Goal: Task Accomplishment & Management: Use online tool/utility

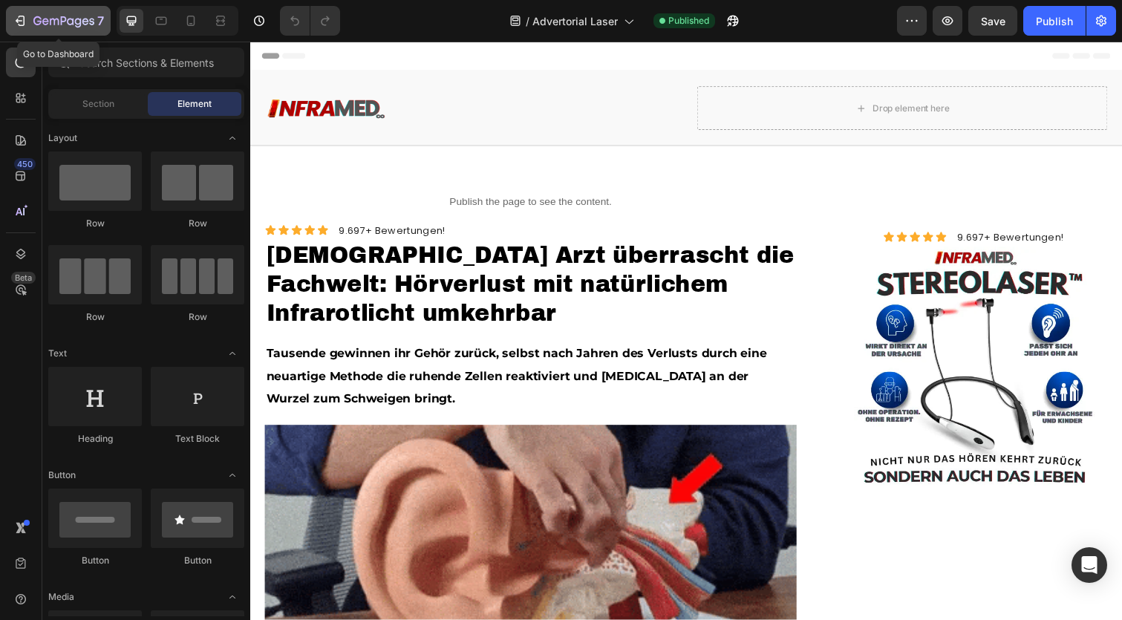
click at [25, 11] on button "7" at bounding box center [58, 21] width 105 height 30
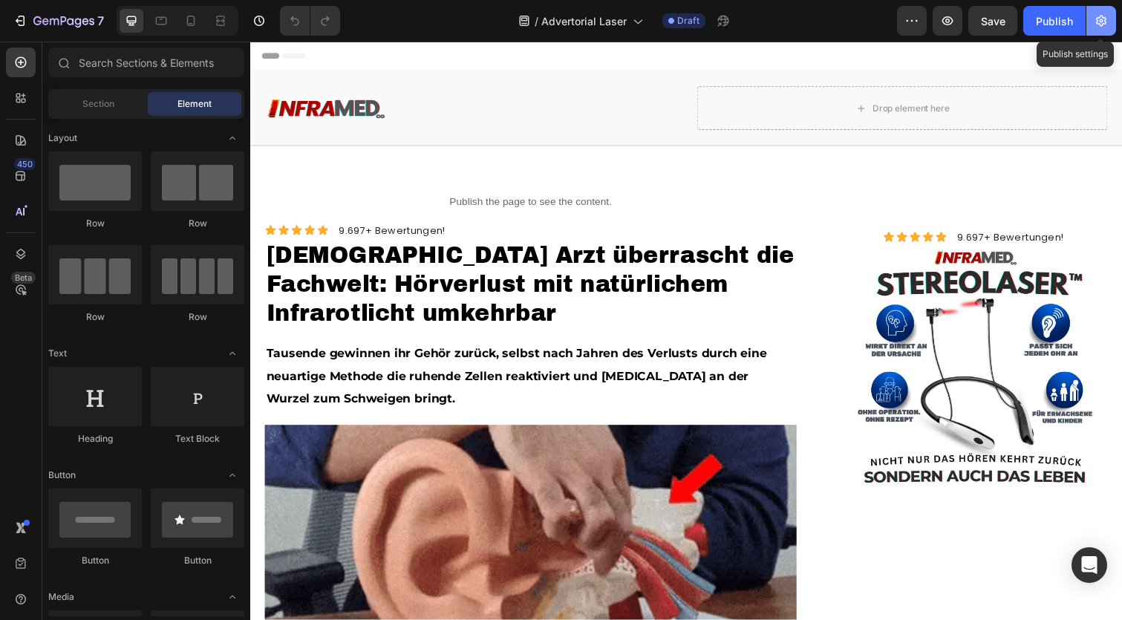
click at [1105, 24] on icon "button" at bounding box center [1101, 21] width 10 height 11
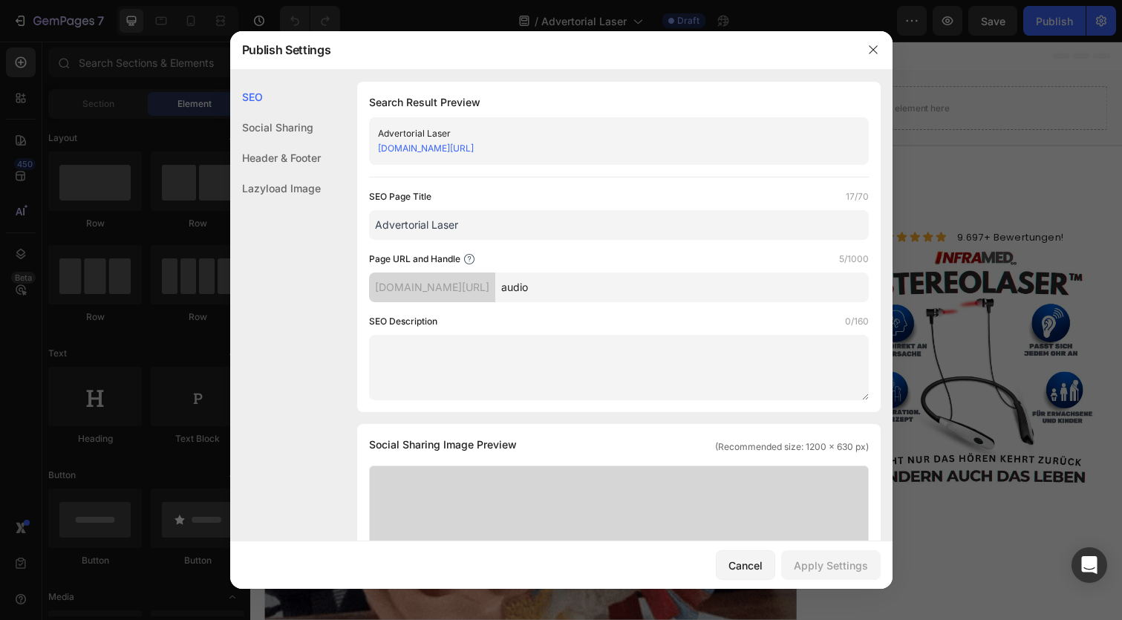
click at [429, 223] on input "Advertorial Laser" at bounding box center [619, 225] width 500 height 30
click at [445, 223] on input "Advertorial Laser" at bounding box center [619, 225] width 500 height 30
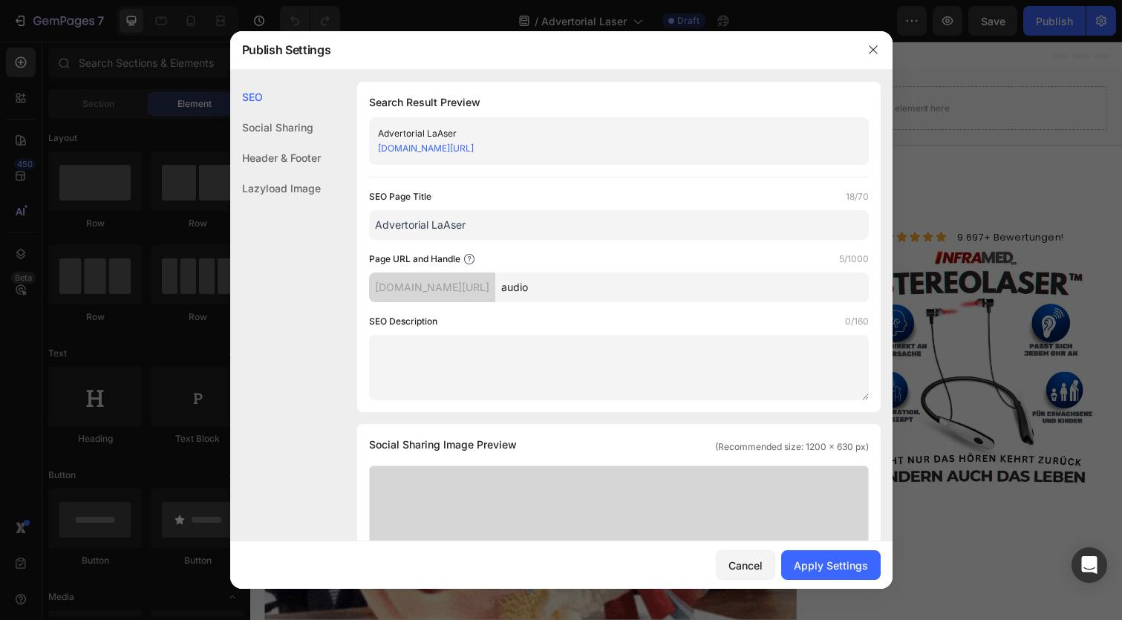
click at [445, 223] on input "Advertorial LaAser" at bounding box center [619, 225] width 500 height 30
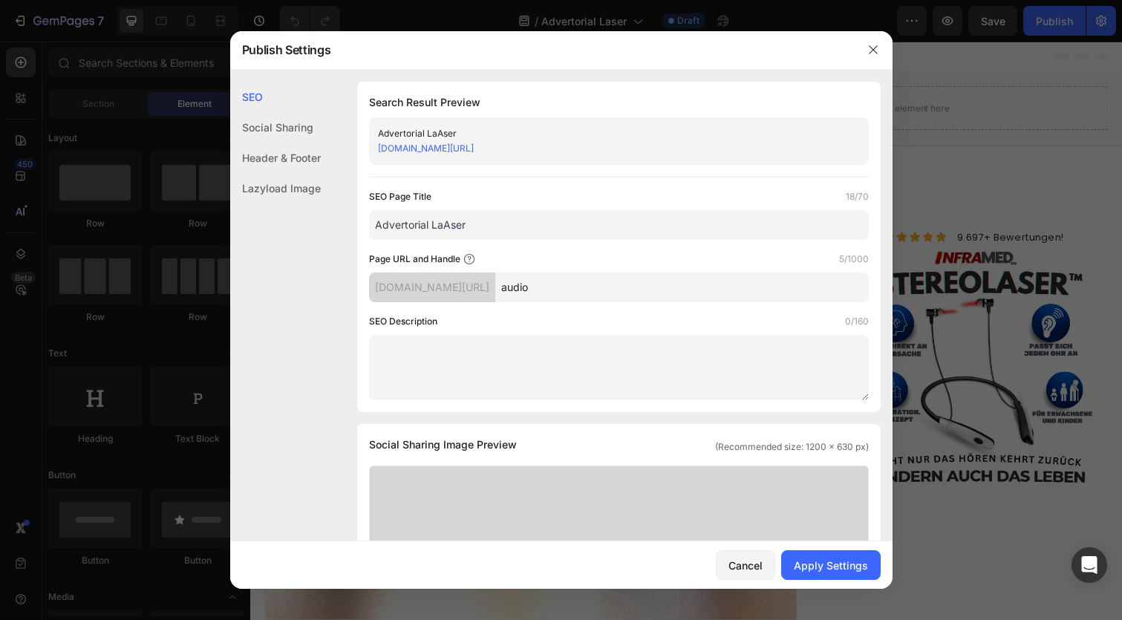
click at [445, 223] on input "Advertorial LaAser" at bounding box center [619, 225] width 500 height 30
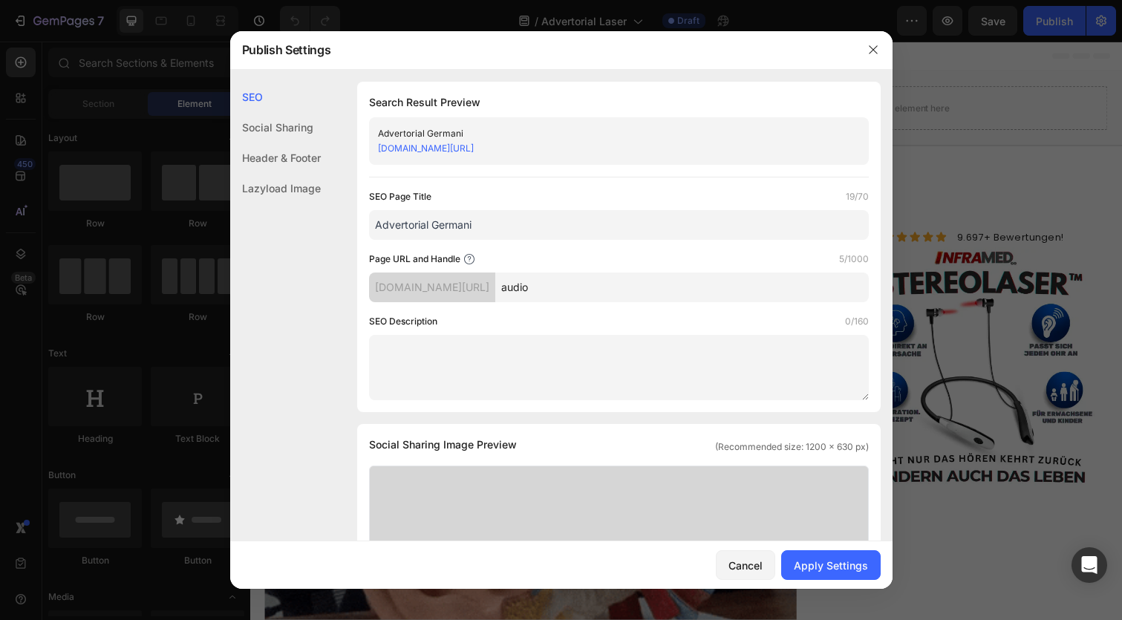
type input "Advertorial Germani"
click at [631, 289] on input "audio" at bounding box center [681, 287] width 373 height 30
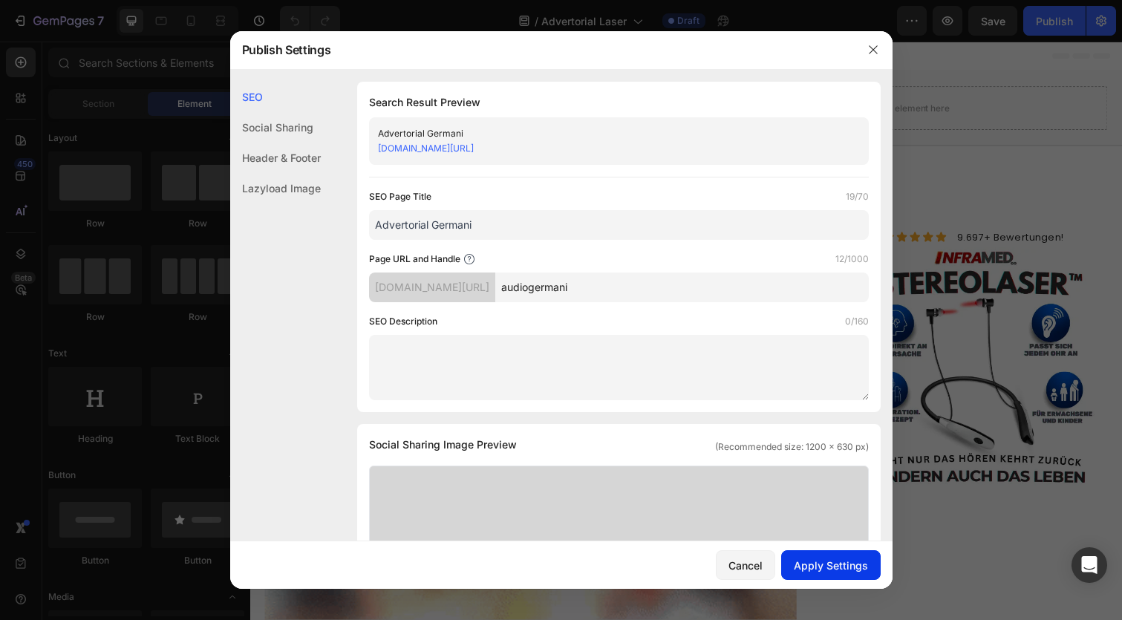
type input "audiogermani"
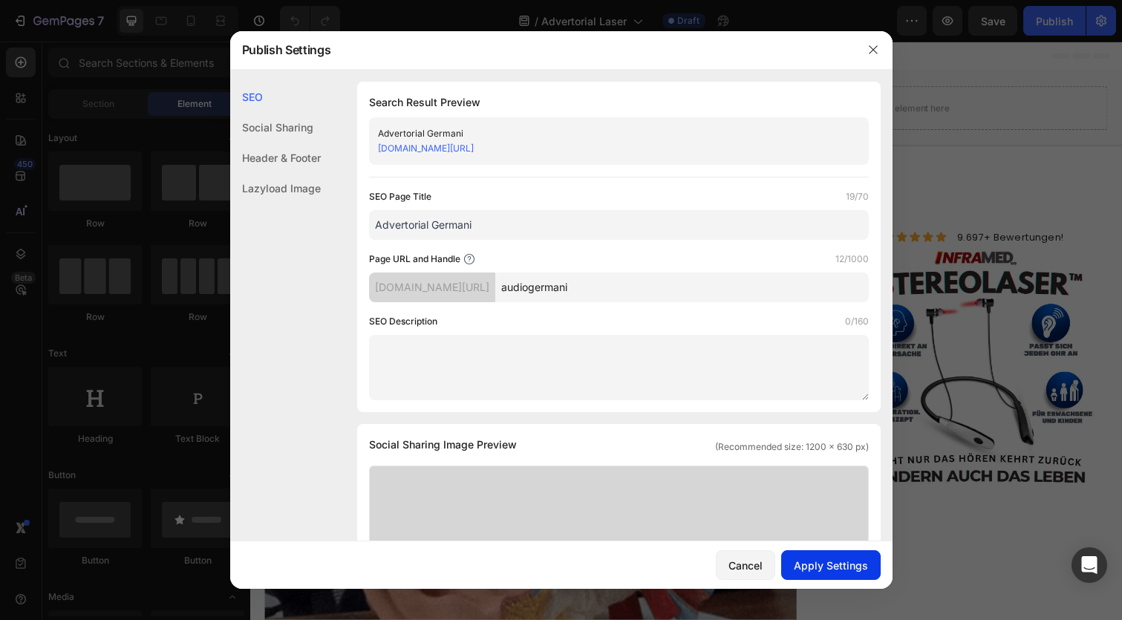
click at [845, 569] on div "Apply Settings" at bounding box center [831, 565] width 74 height 16
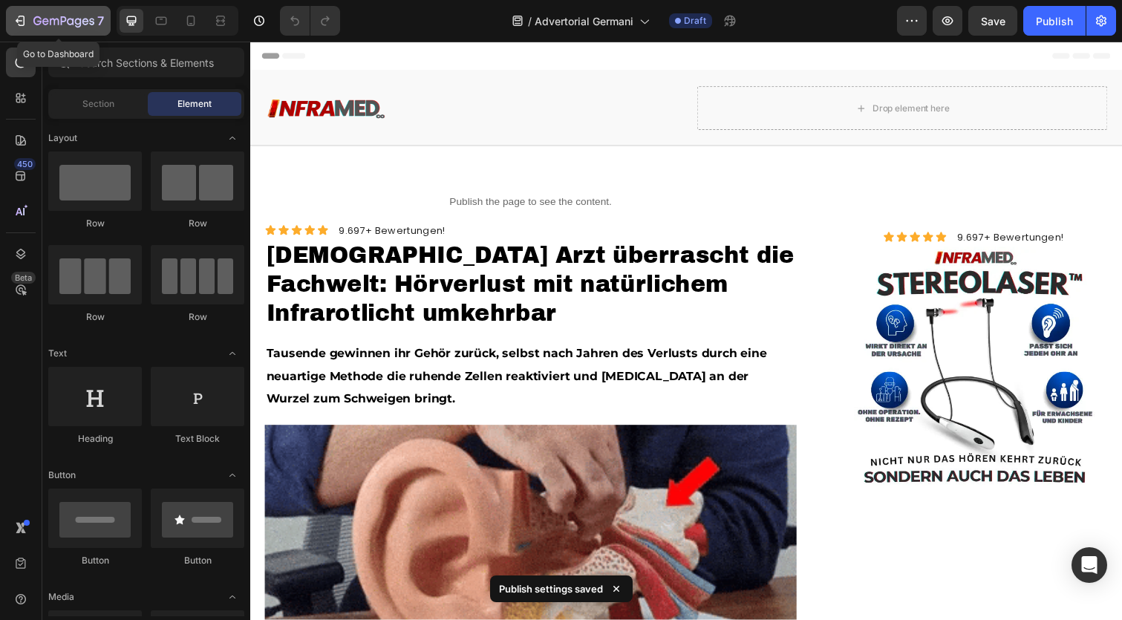
click at [30, 28] on div "7" at bounding box center [58, 21] width 91 height 18
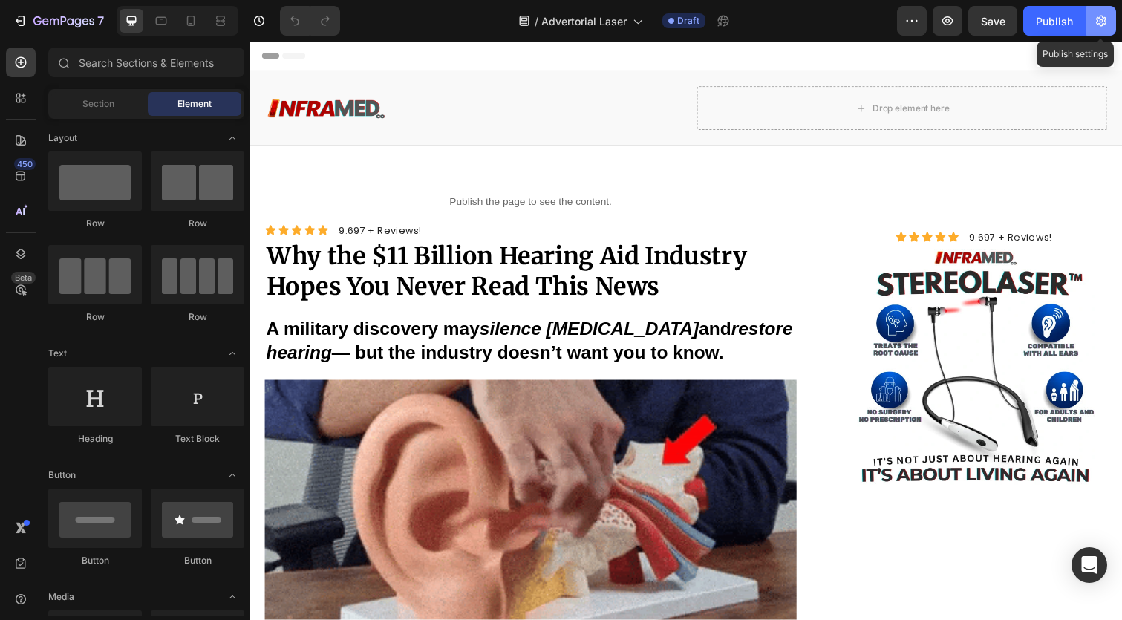
click at [1102, 21] on icon "button" at bounding box center [1100, 20] width 15 height 15
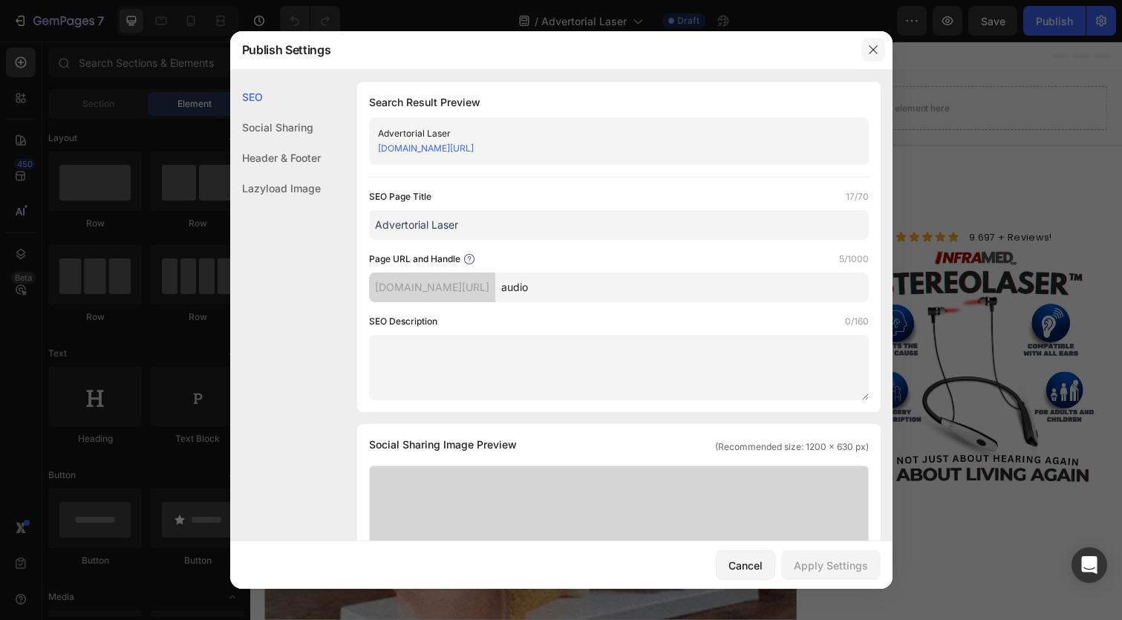
click at [875, 47] on icon "button" at bounding box center [873, 50] width 12 height 12
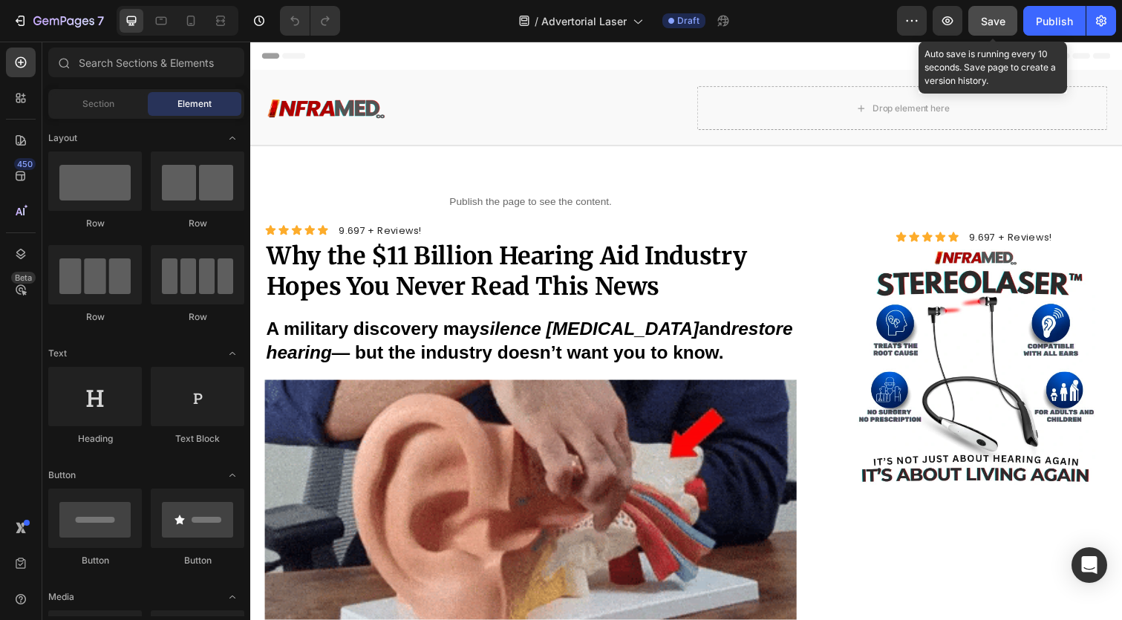
click at [995, 24] on span "Save" at bounding box center [993, 21] width 24 height 13
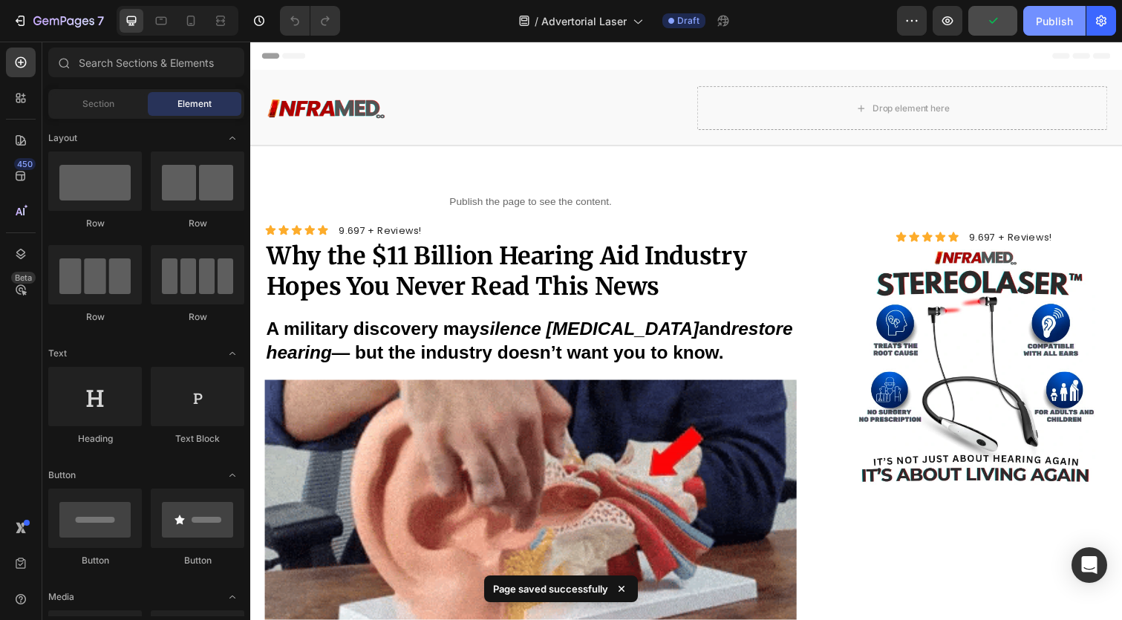
click at [1044, 29] on button "Publish" at bounding box center [1054, 21] width 62 height 30
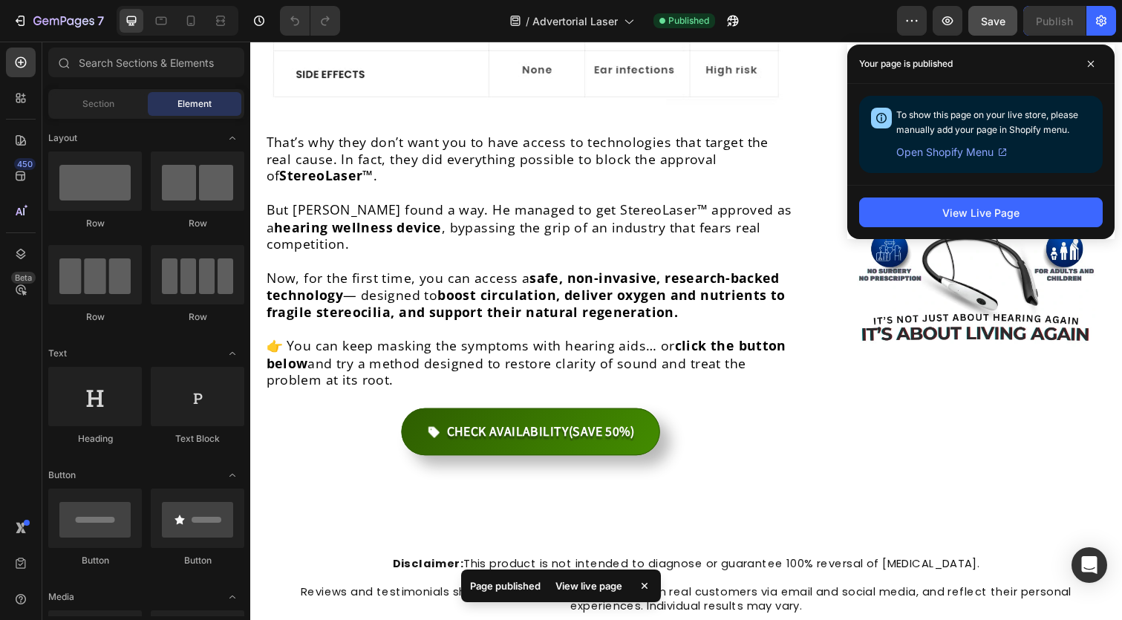
scroll to position [6631, 0]
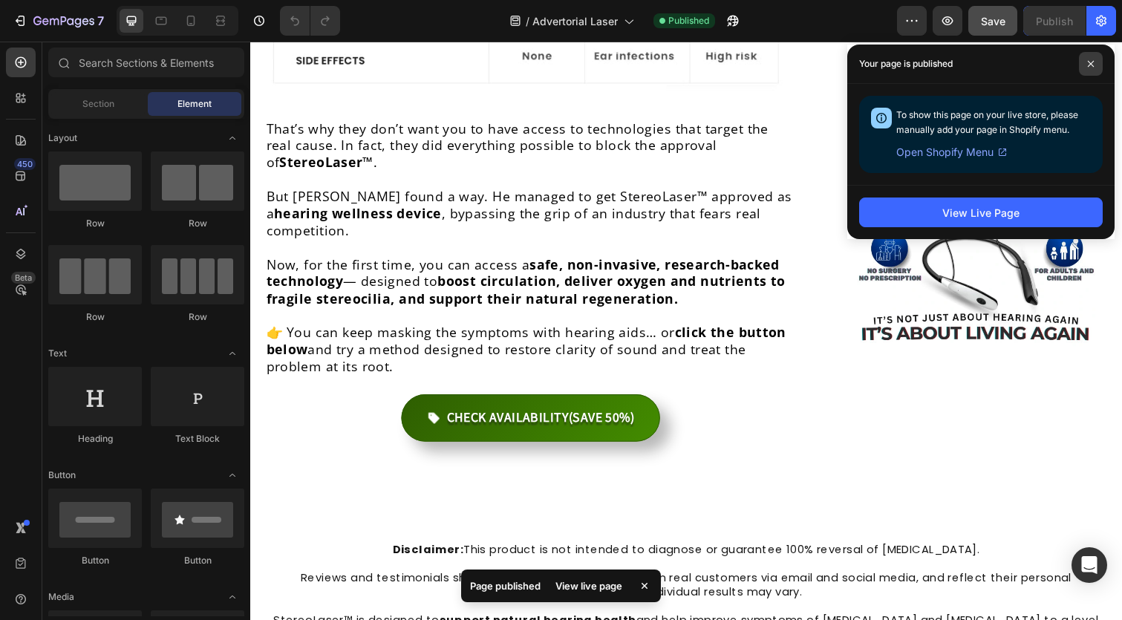
click at [1096, 65] on span at bounding box center [1091, 64] width 24 height 24
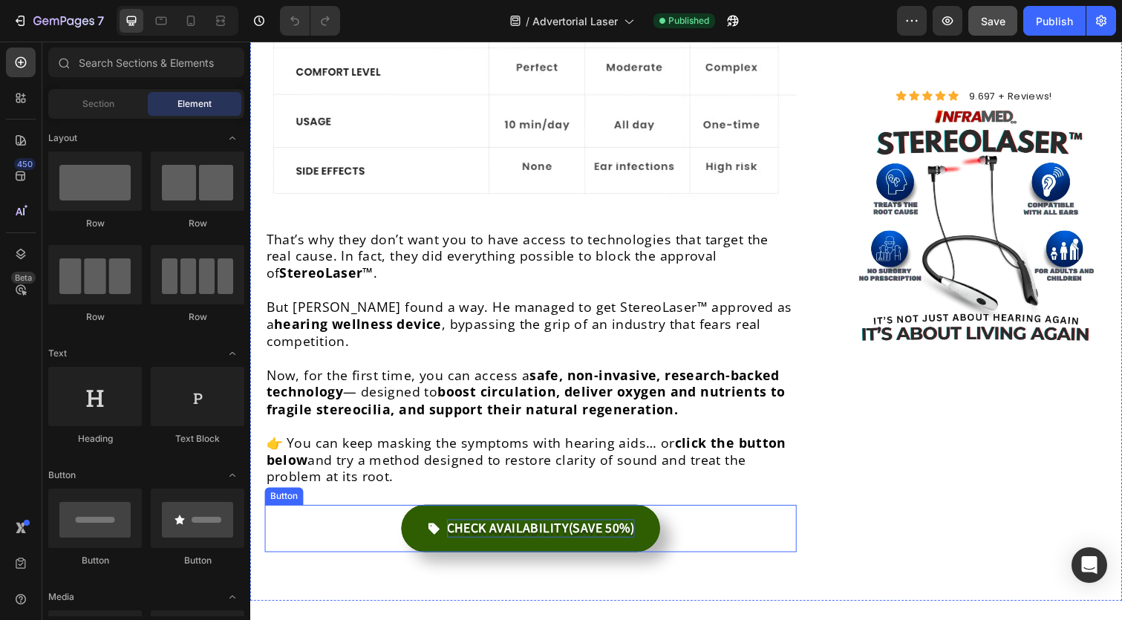
scroll to position [6543, 0]
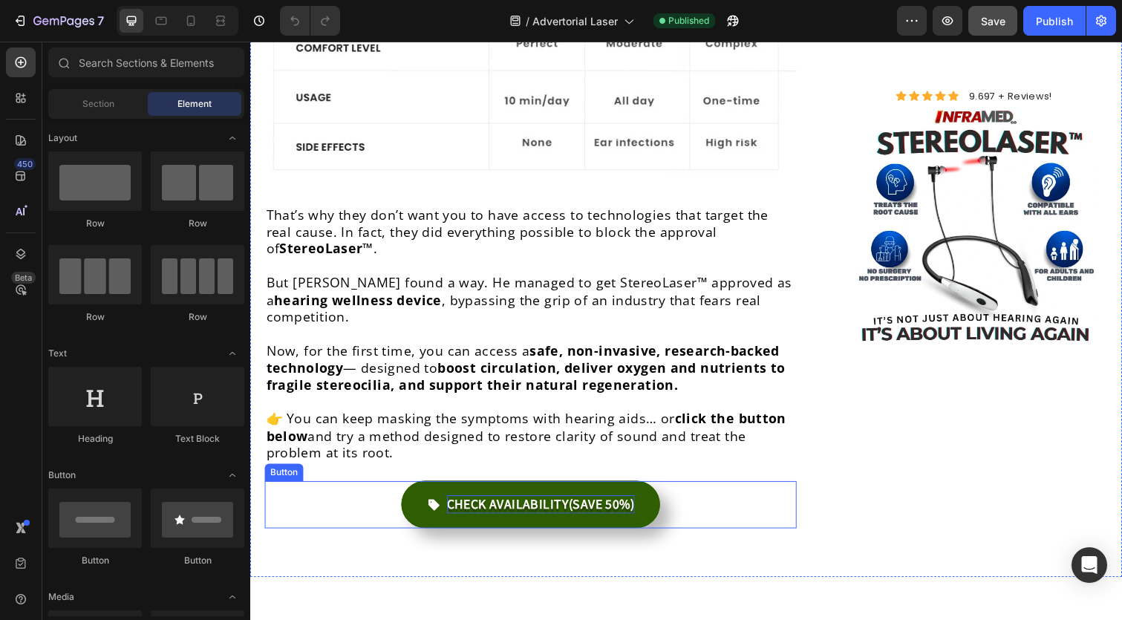
click at [527, 506] on strong "CHECK AVAILABILITY" at bounding box center [513, 515] width 125 height 19
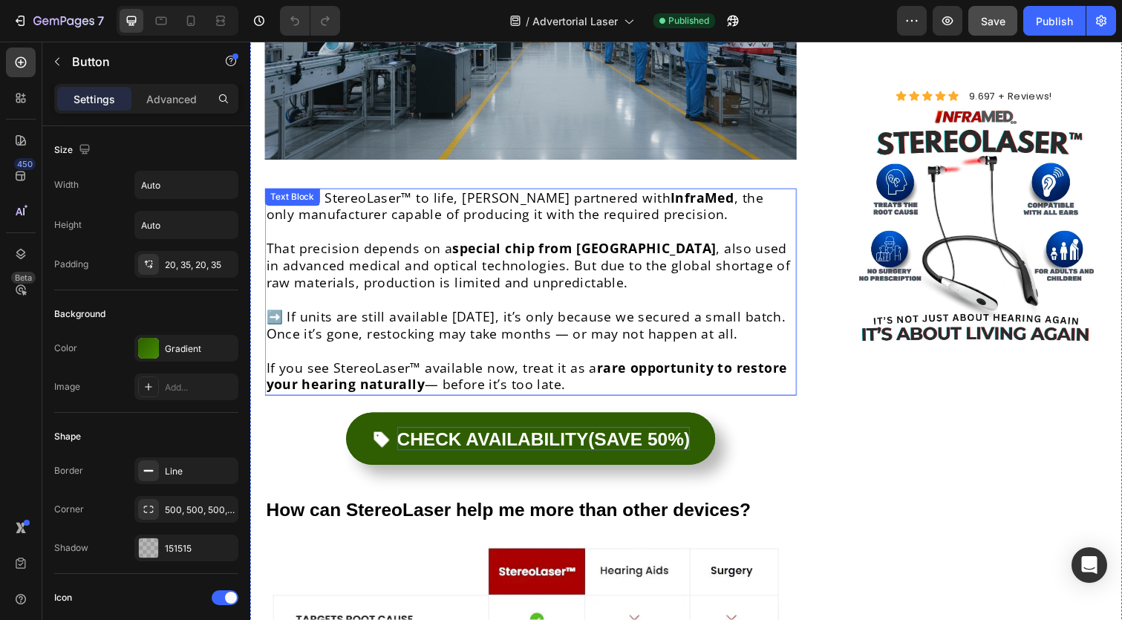
scroll to position [5854, 0]
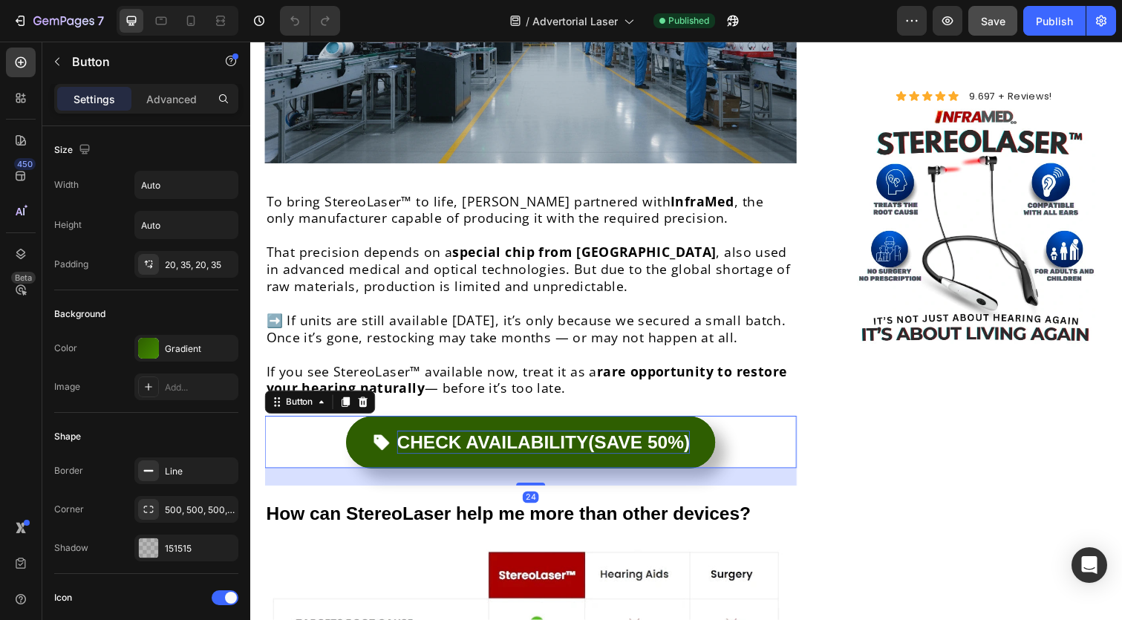
click at [540, 441] on strong "CHECK AVAILABILITY" at bounding box center [497, 451] width 195 height 21
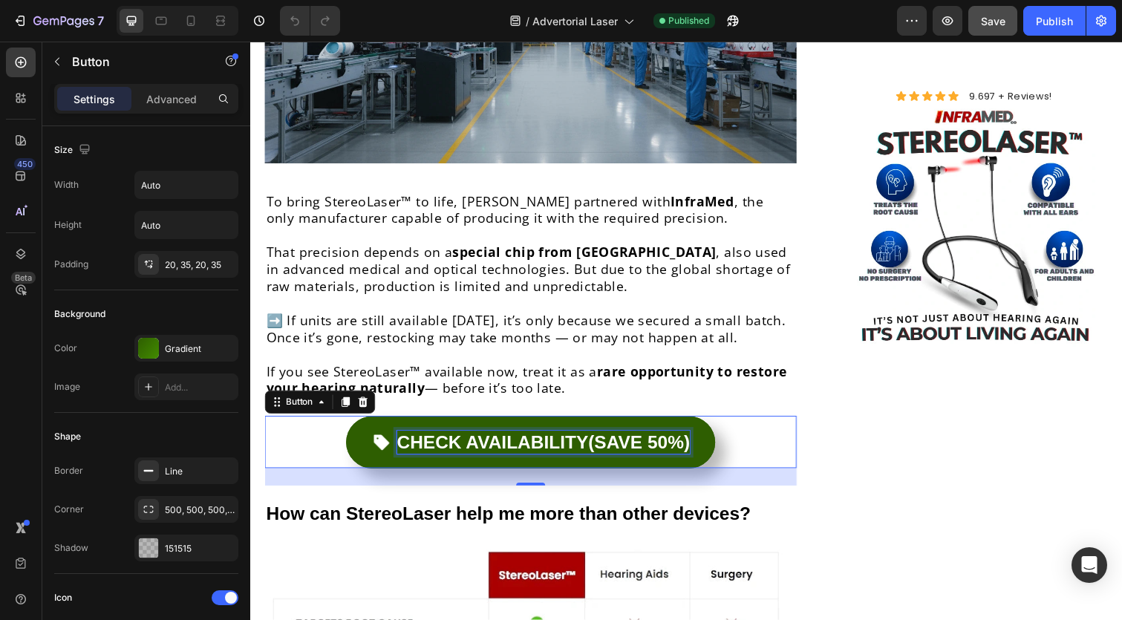
click at [428, 441] on strong "CHECK AVAILABILITY" at bounding box center [497, 451] width 195 height 21
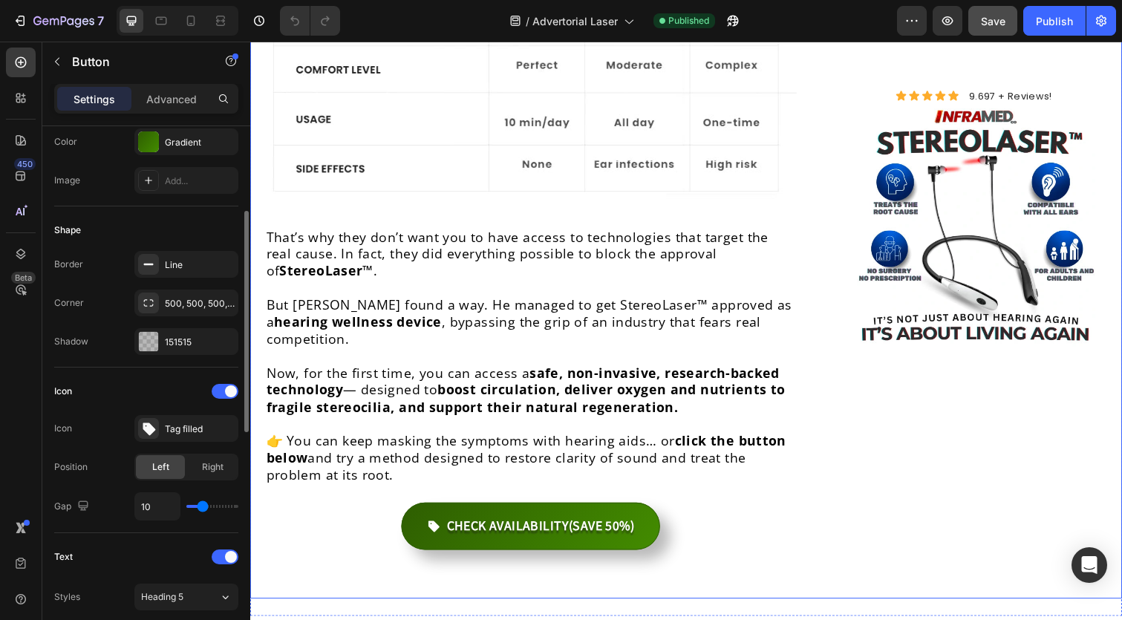
scroll to position [6750, 0]
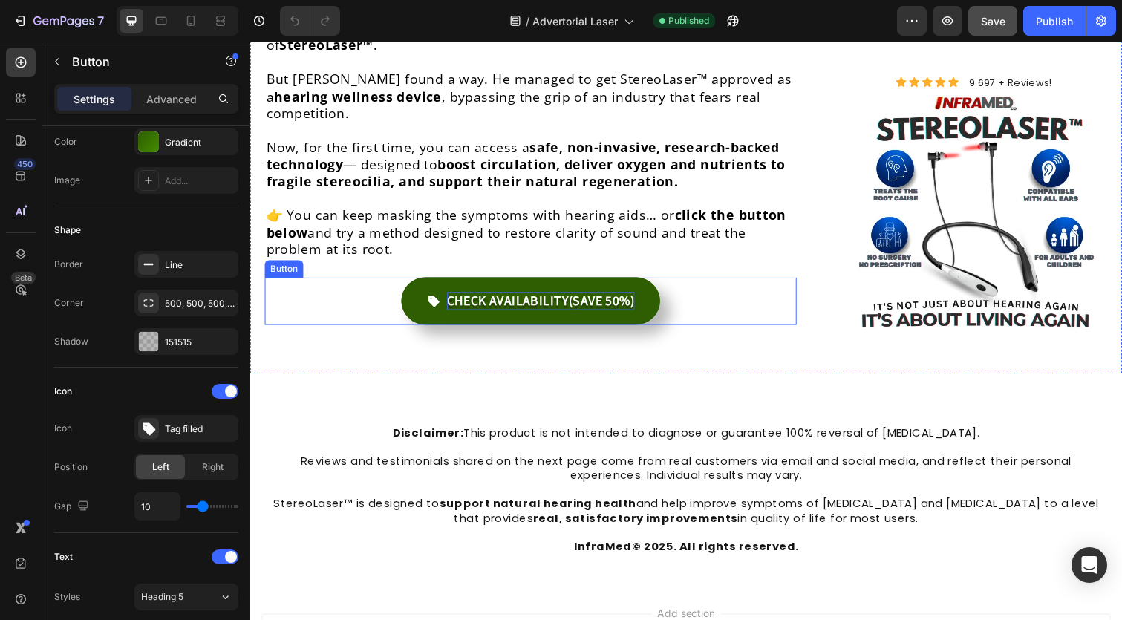
click at [508, 298] on strong "CHECK AVAILABILITY" at bounding box center [513, 307] width 125 height 19
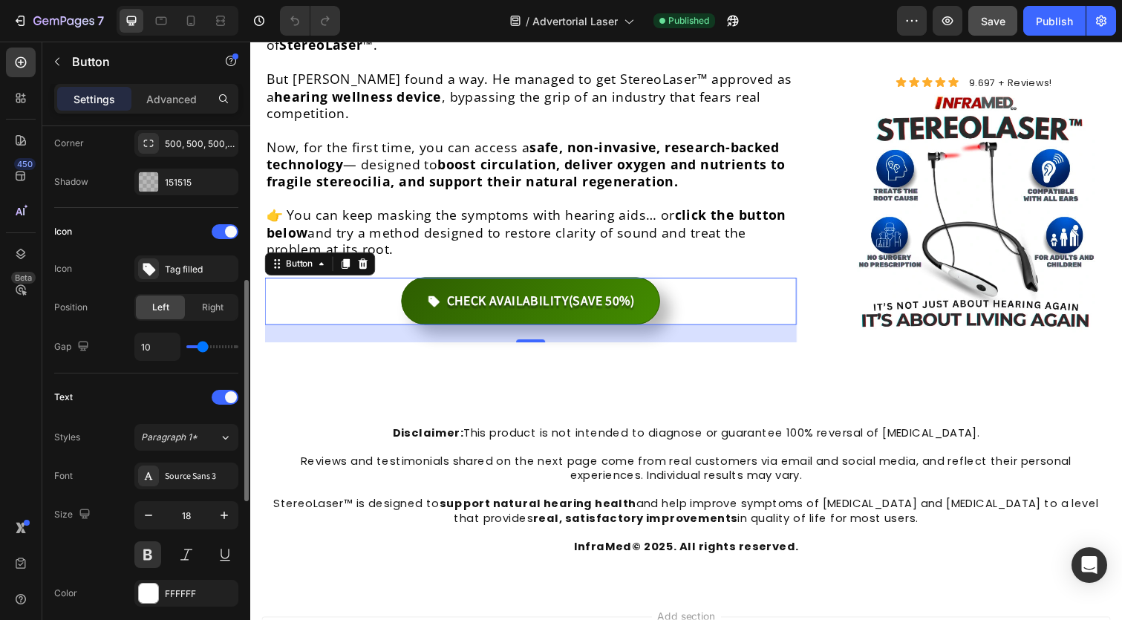
scroll to position [368, 0]
click at [178, 431] on span "Paragraph 1*" at bounding box center [169, 434] width 56 height 13
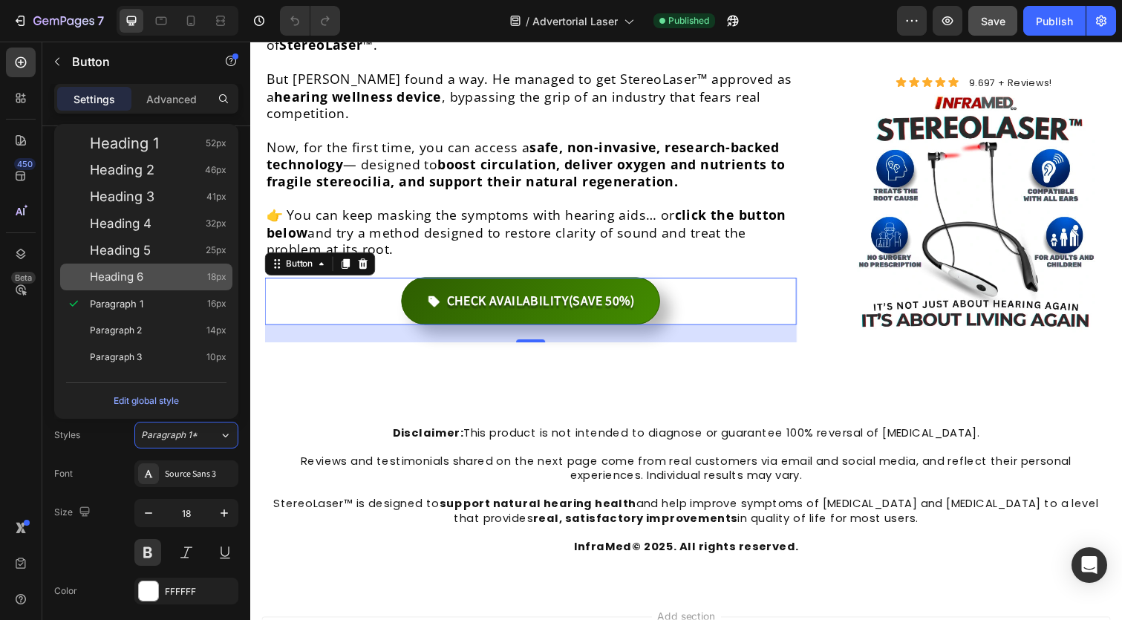
click at [175, 271] on div "Heading 6 18px" at bounding box center [158, 276] width 137 height 15
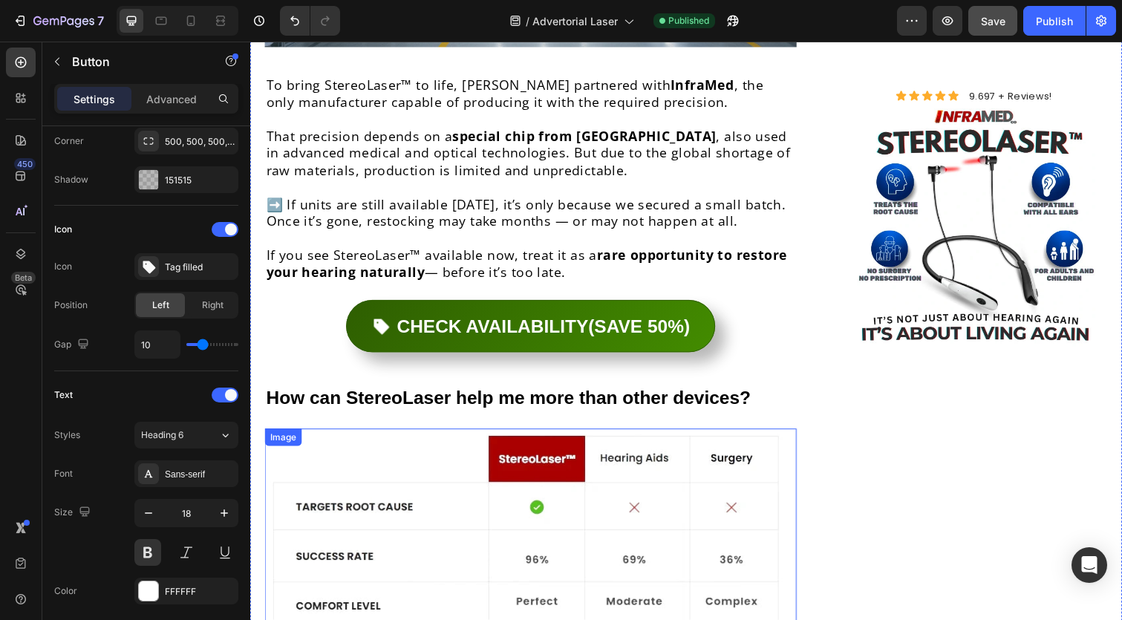
scroll to position [5981, 0]
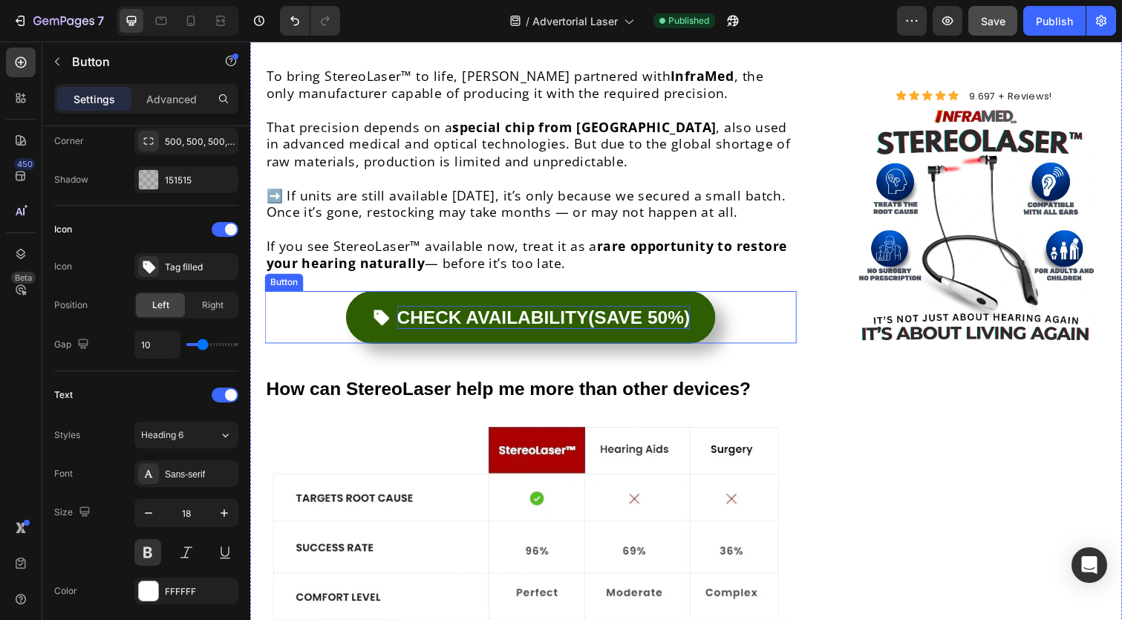
click at [453, 313] on strong "CHECK AVAILABILITY" at bounding box center [497, 323] width 195 height 21
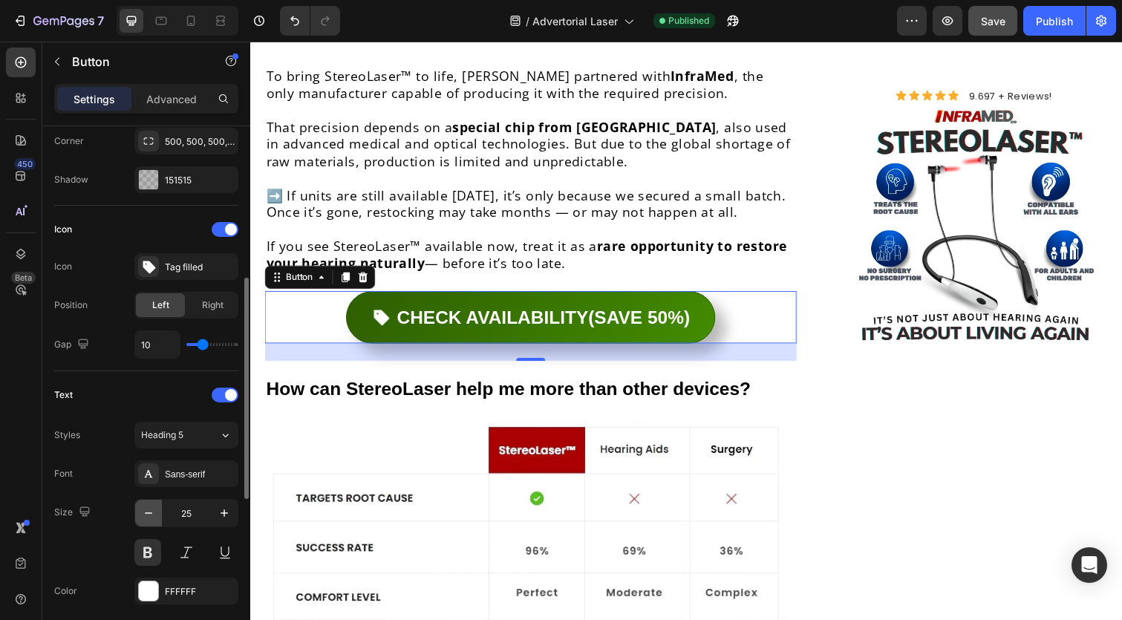
click at [159, 515] on button "button" at bounding box center [148, 513] width 27 height 27
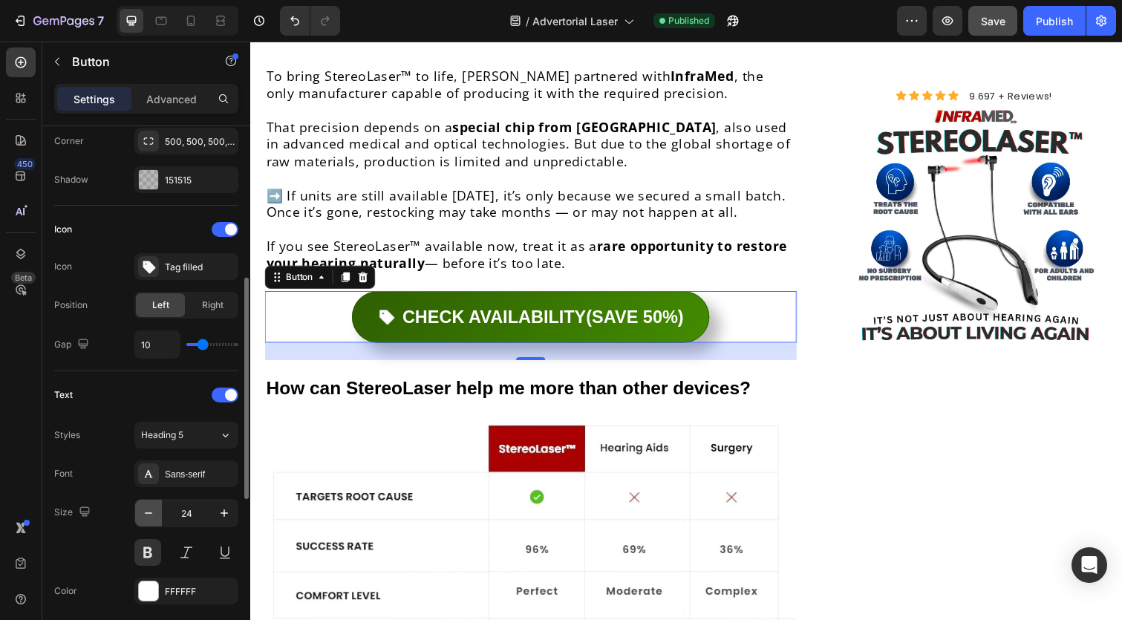
click at [159, 515] on button "button" at bounding box center [148, 513] width 27 height 27
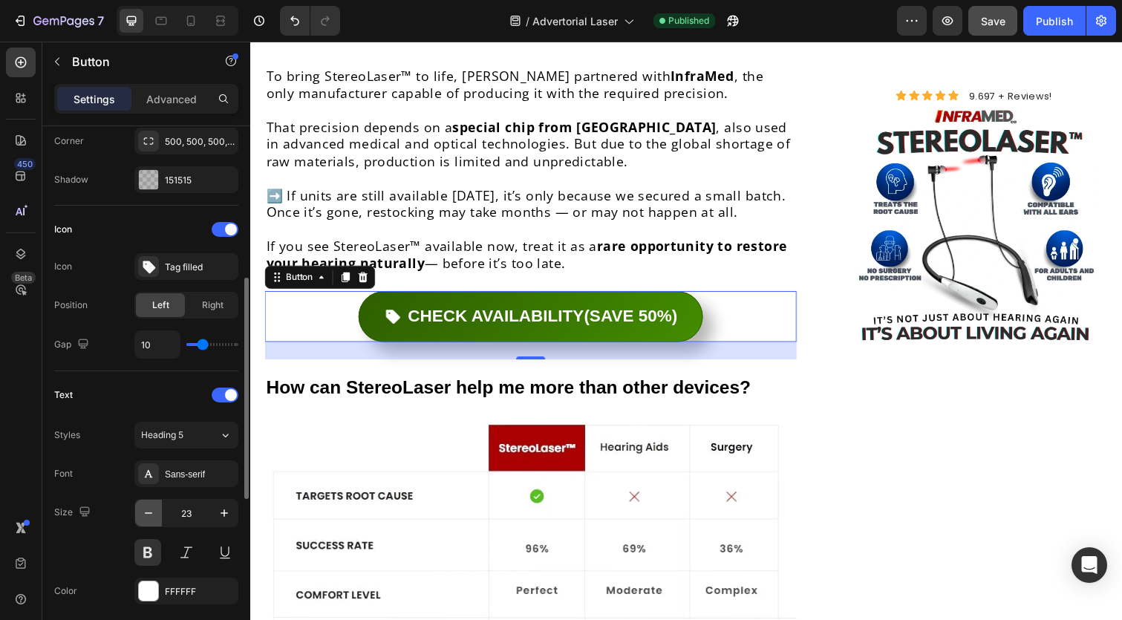
click at [159, 515] on button "button" at bounding box center [148, 513] width 27 height 27
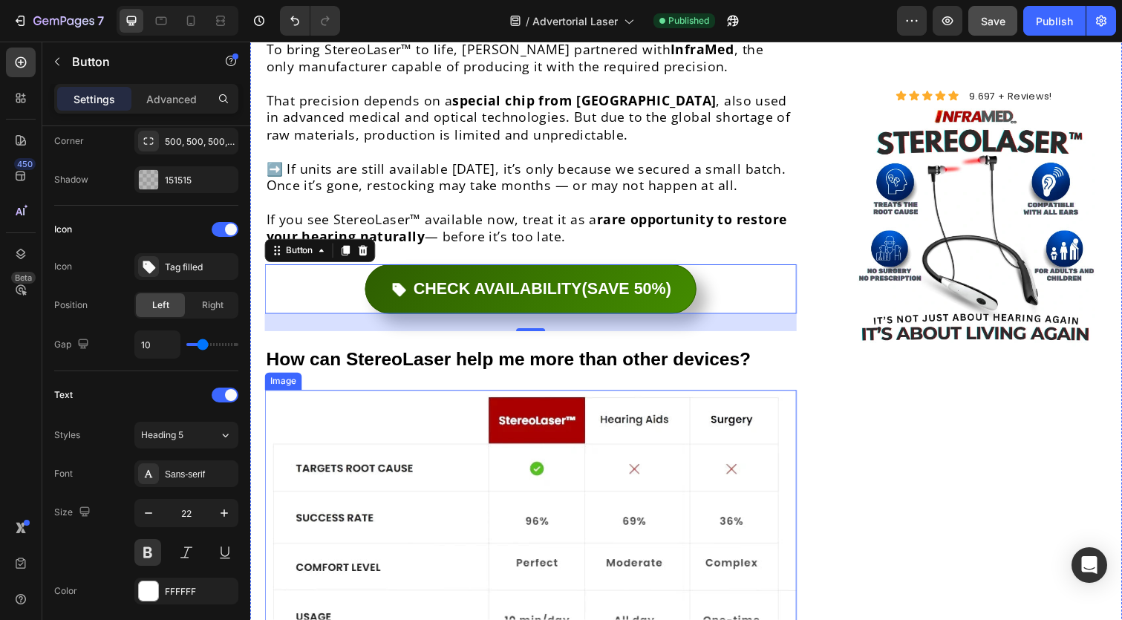
scroll to position [6031, 0]
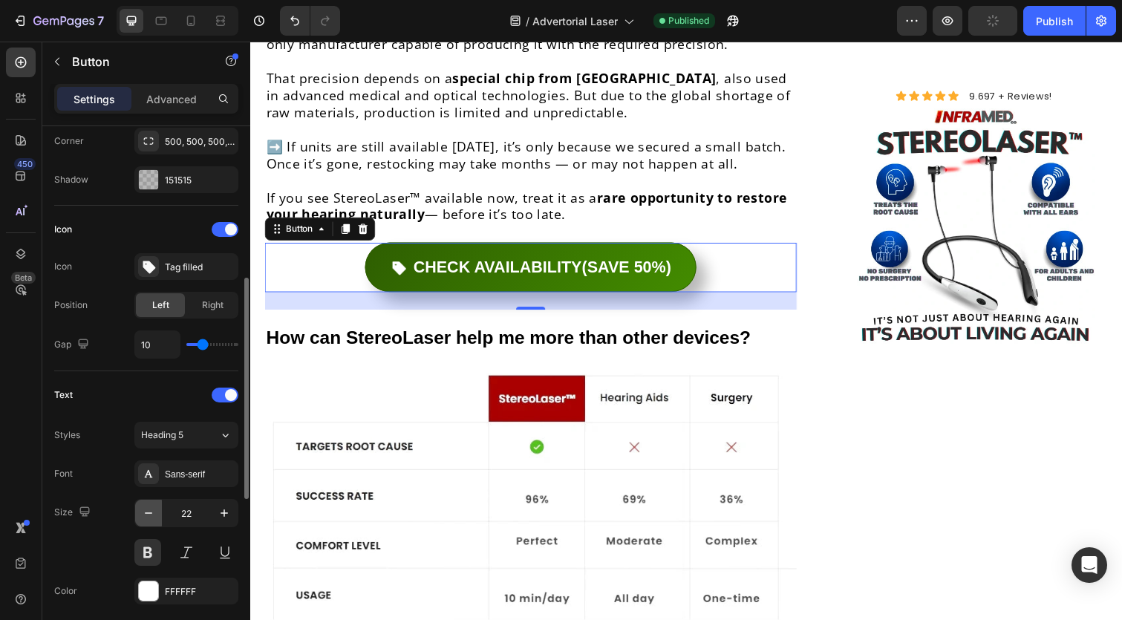
click at [144, 514] on icon "button" at bounding box center [148, 513] width 15 height 15
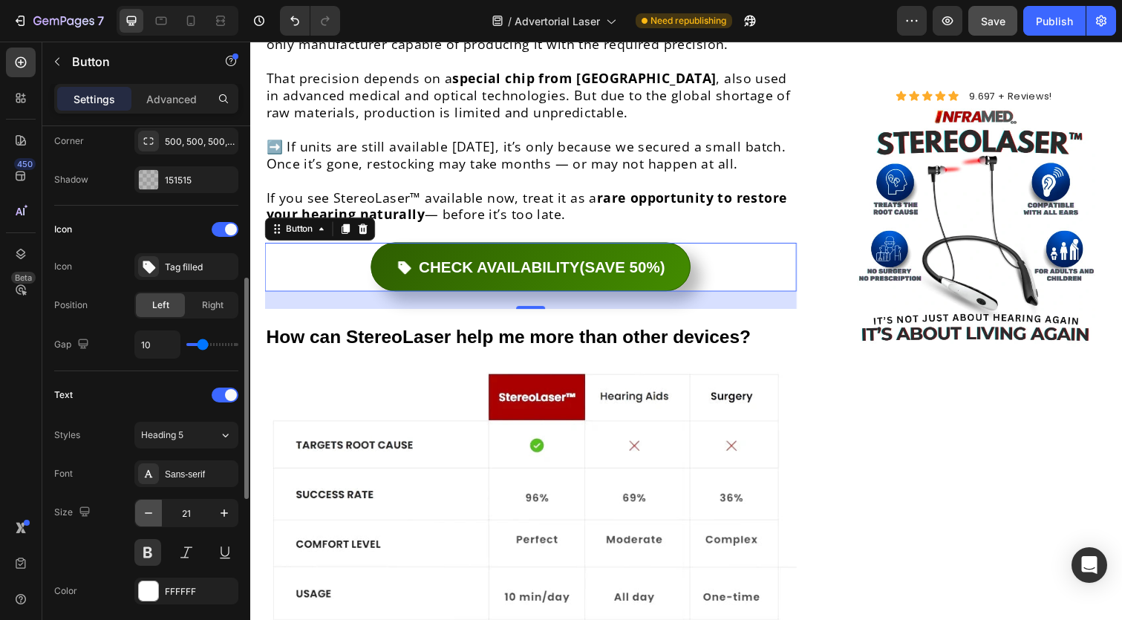
click at [144, 512] on icon "button" at bounding box center [148, 513] width 15 height 15
type input "20"
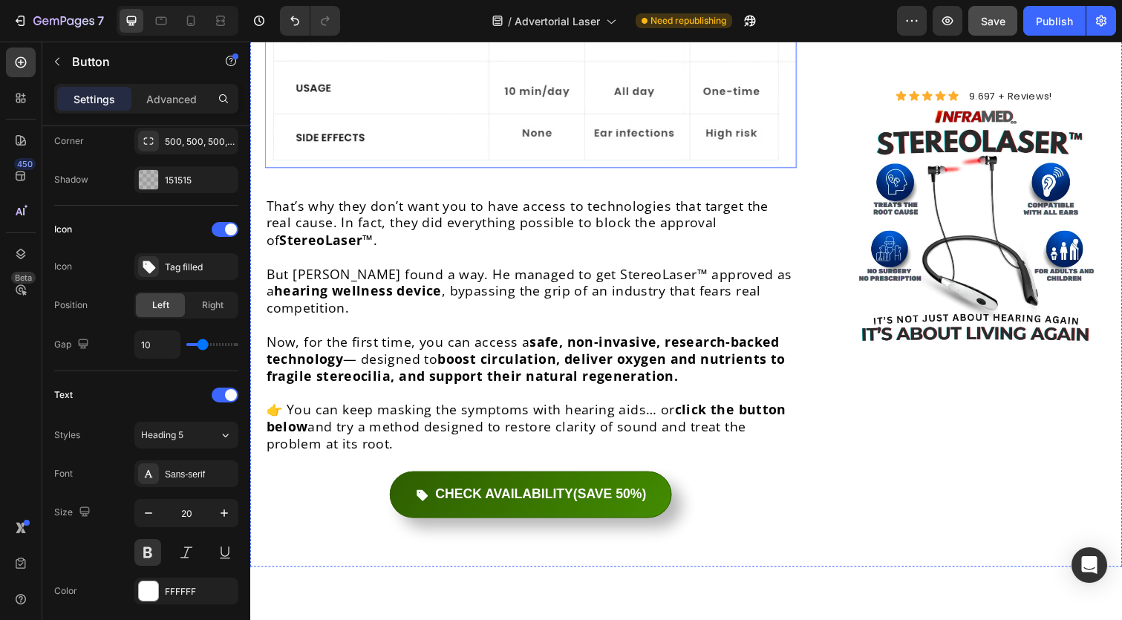
scroll to position [6546, 0]
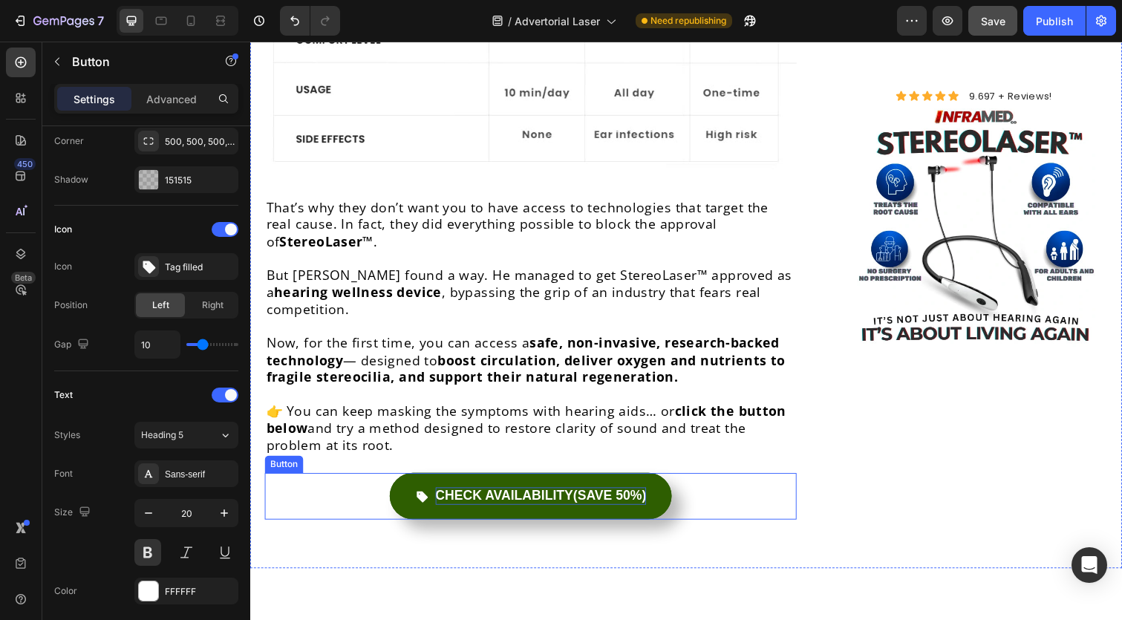
click at [501, 498] on strong "CHECK AVAILABILITY" at bounding box center [509, 505] width 141 height 15
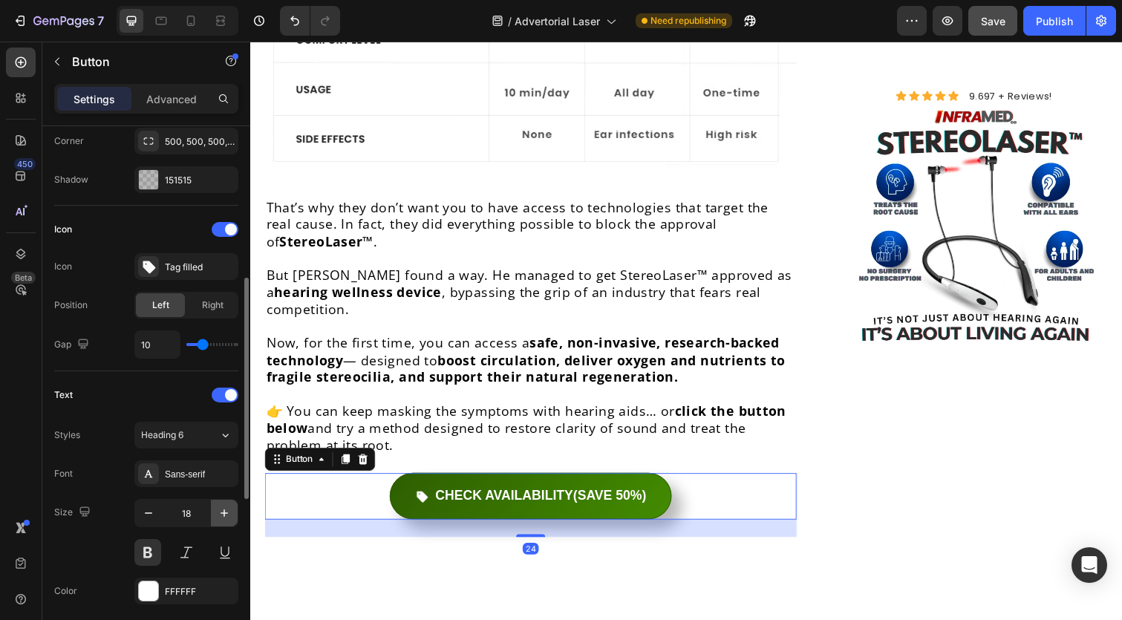
click at [222, 507] on icon "button" at bounding box center [224, 513] width 15 height 15
type input "20"
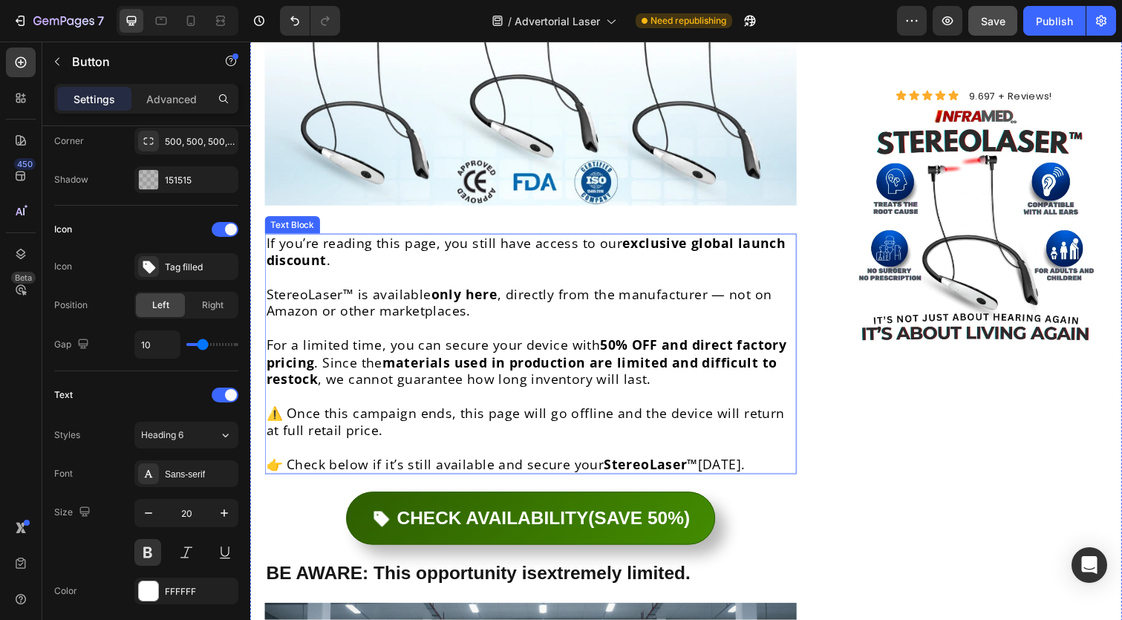
scroll to position [5119, 0]
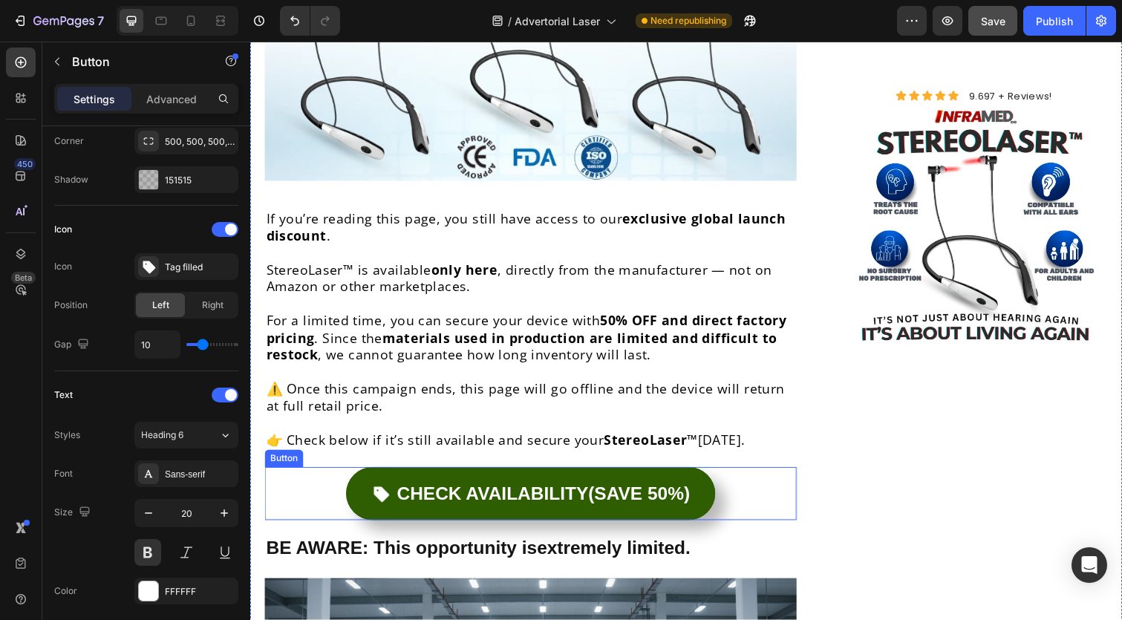
click at [474, 477] on link "CHECK AVAILABILITY (SAVE 50%)" at bounding box center [536, 504] width 377 height 54
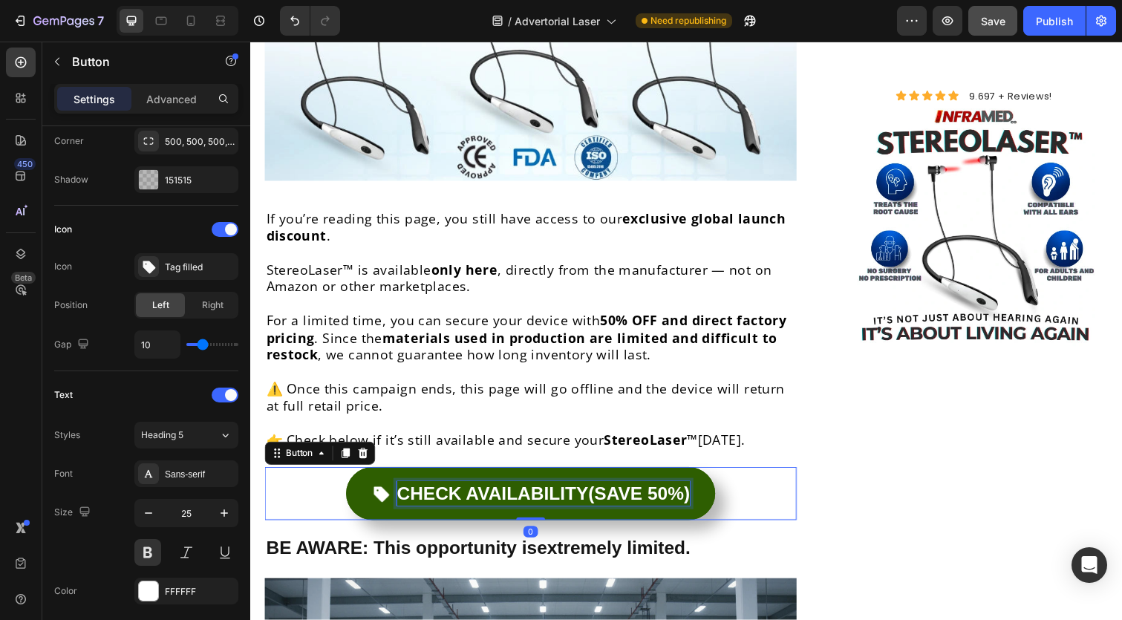
click at [469, 493] on strong "CHECK AVAILABILITY" at bounding box center [497, 503] width 195 height 21
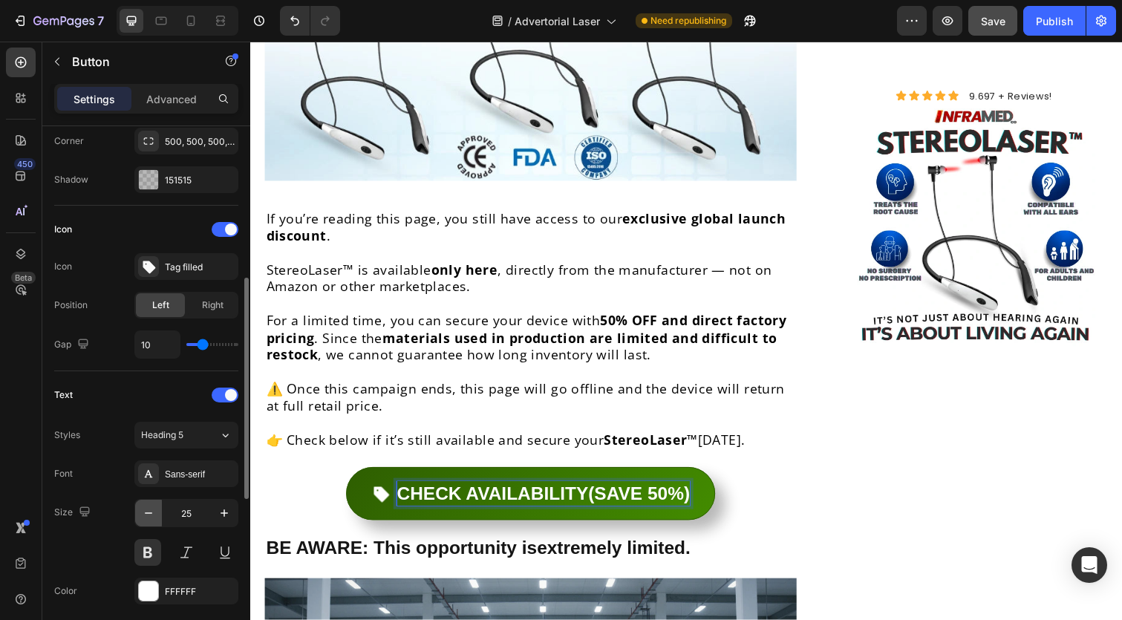
click at [143, 503] on button "button" at bounding box center [148, 513] width 27 height 27
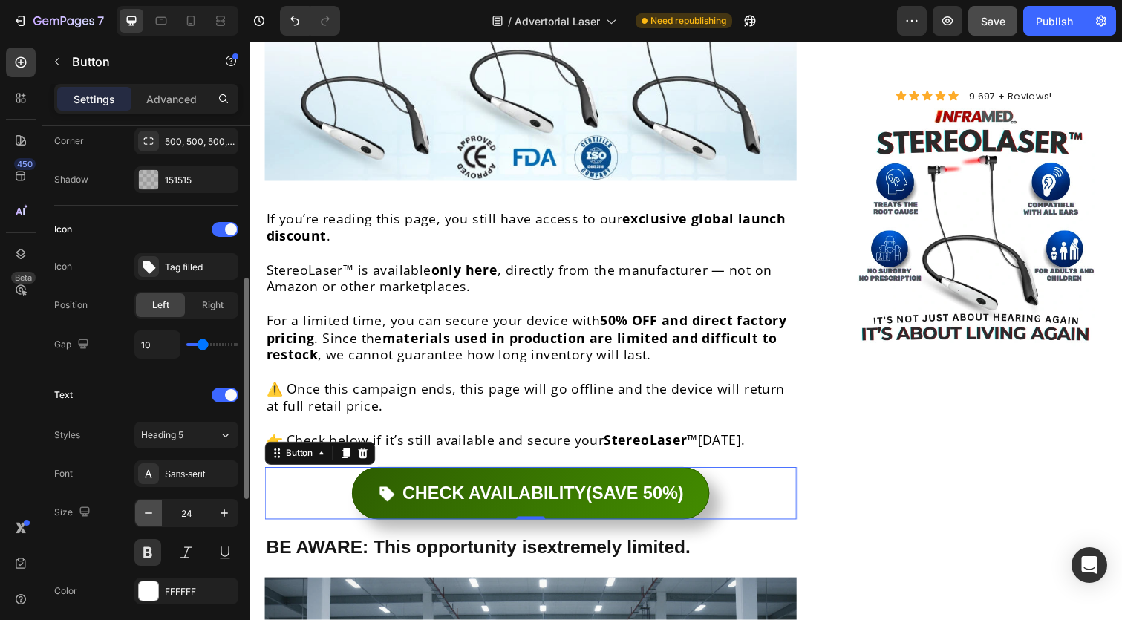
click at [143, 503] on button "button" at bounding box center [148, 513] width 27 height 27
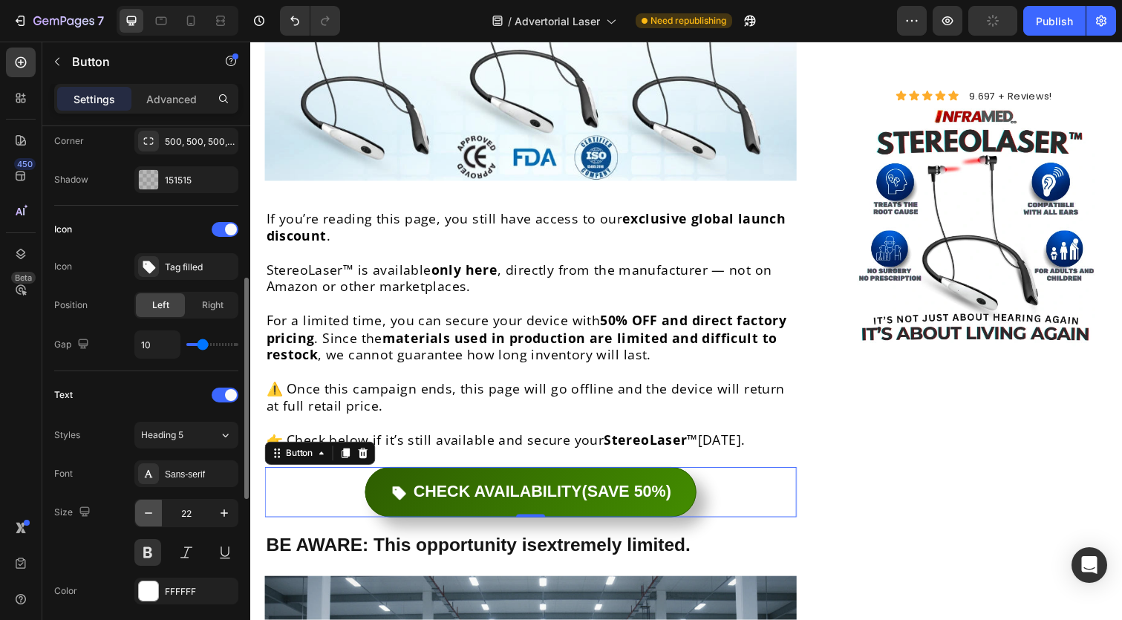
click at [143, 503] on button "button" at bounding box center [148, 513] width 27 height 27
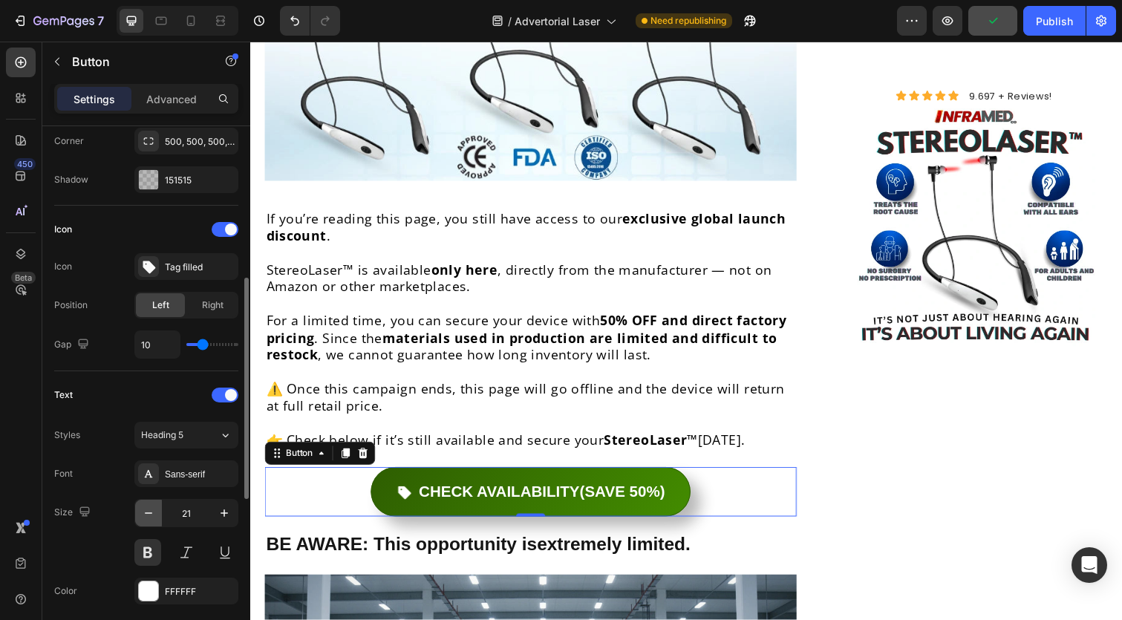
click at [143, 503] on button "button" at bounding box center [148, 513] width 27 height 27
type input "20"
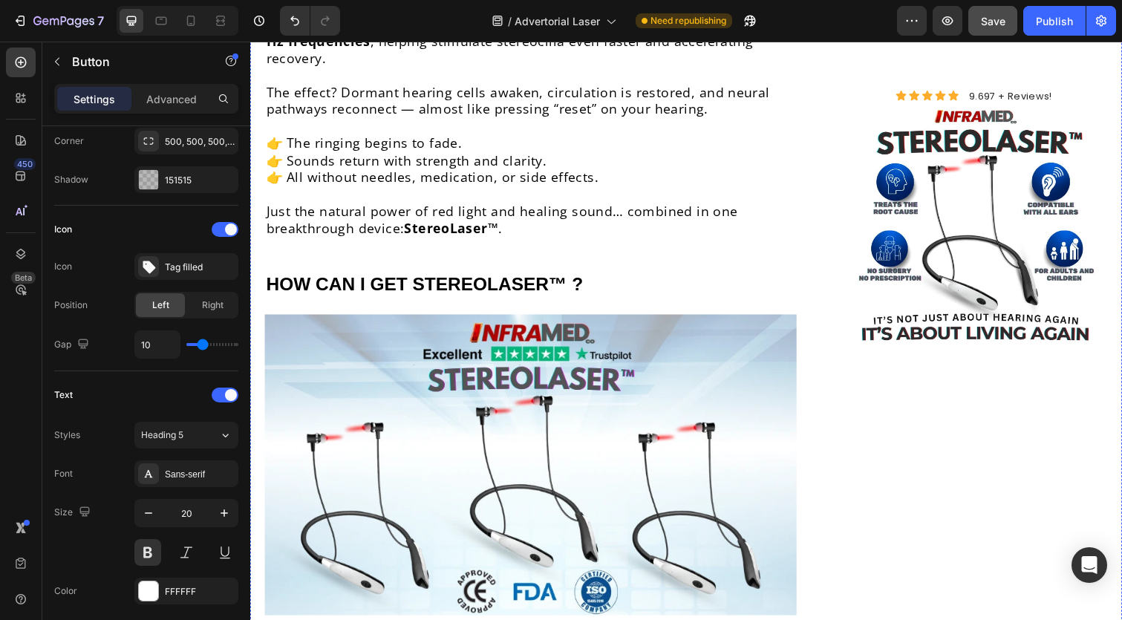
scroll to position [4712, 0]
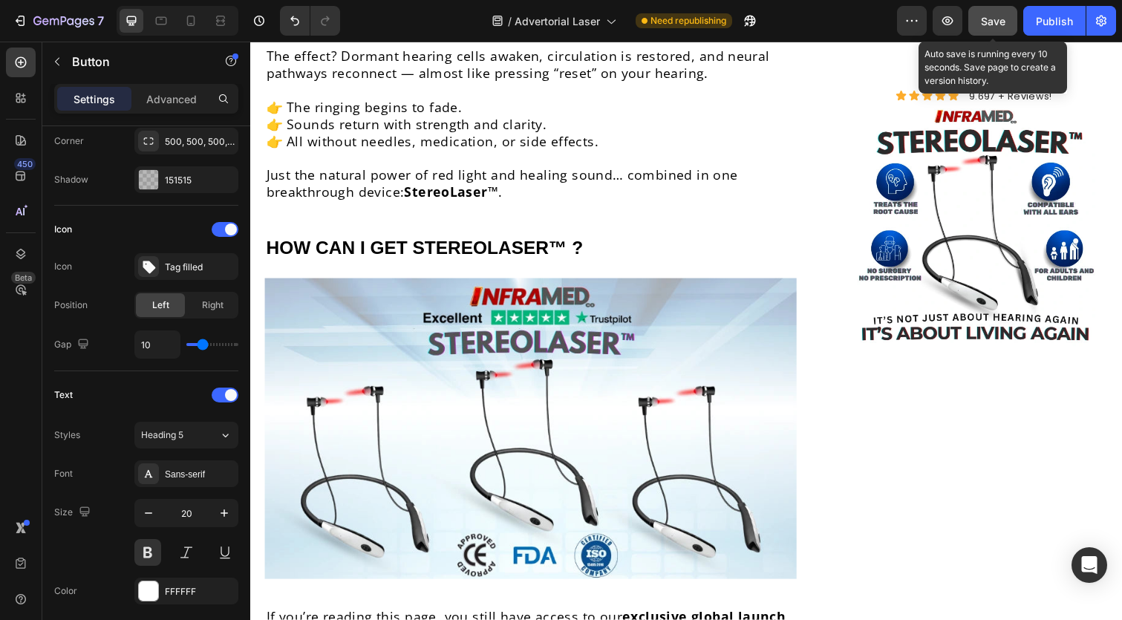
click at [995, 30] on button "Save" at bounding box center [992, 21] width 49 height 30
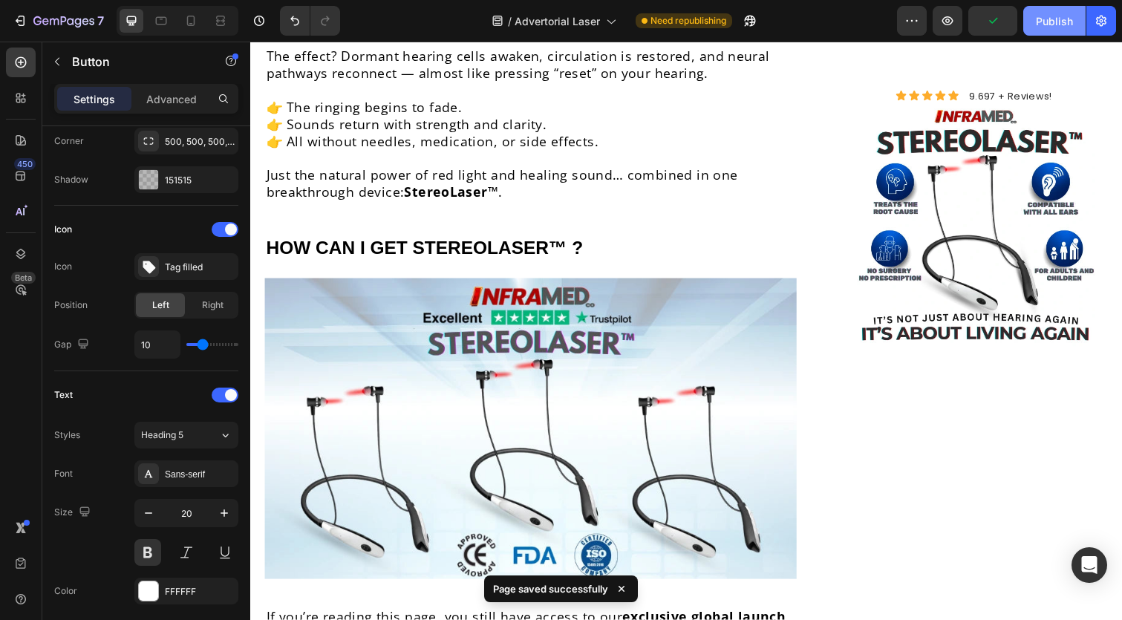
click at [1062, 25] on div "Publish" at bounding box center [1053, 21] width 37 height 16
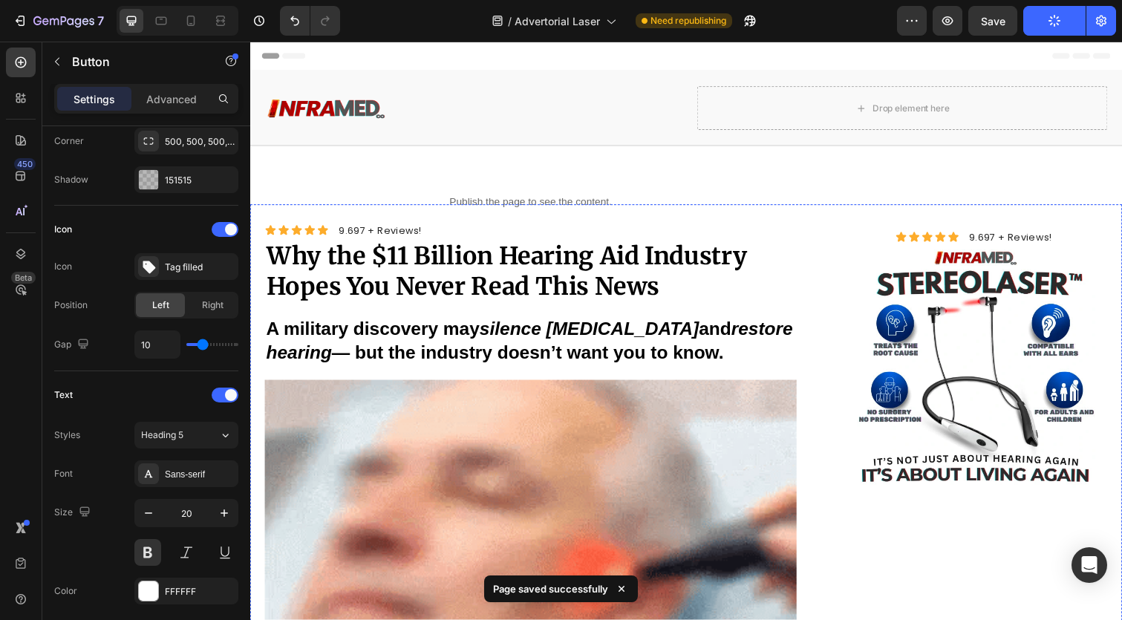
scroll to position [0, 0]
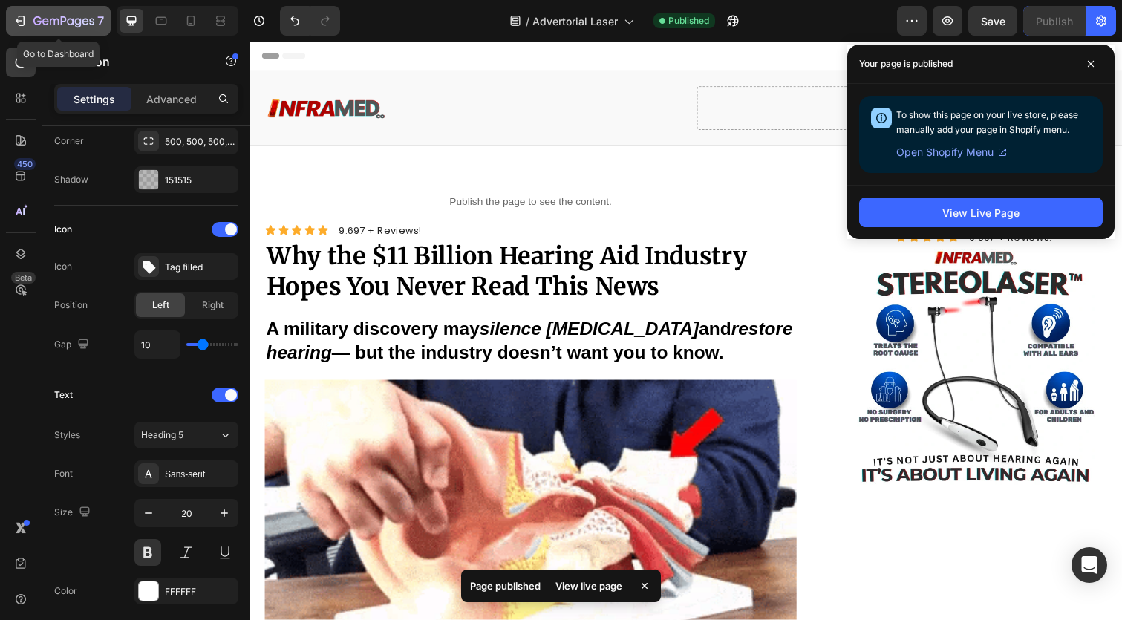
click at [29, 15] on div "7" at bounding box center [58, 21] width 91 height 18
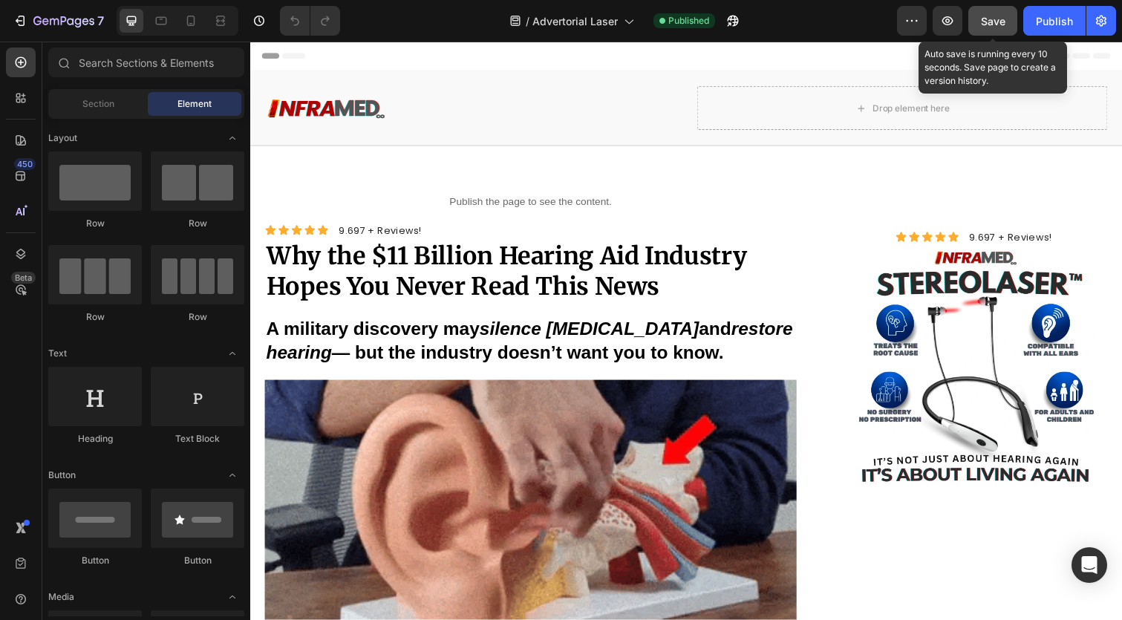
click at [996, 32] on button "Save" at bounding box center [992, 21] width 49 height 30
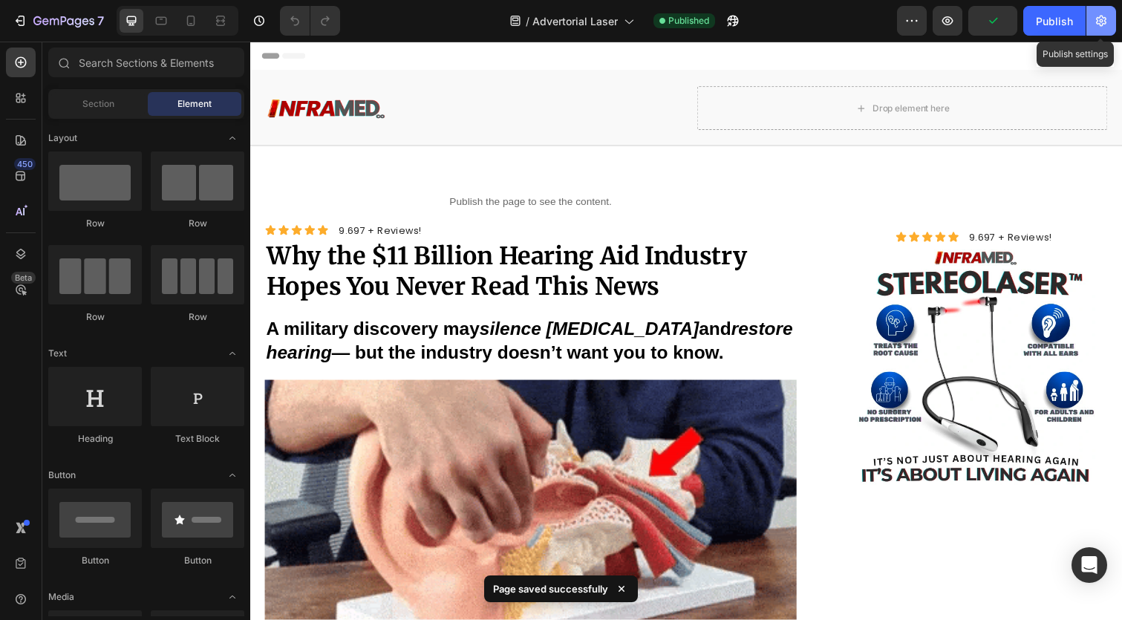
click at [1096, 22] on icon "button" at bounding box center [1100, 20] width 15 height 15
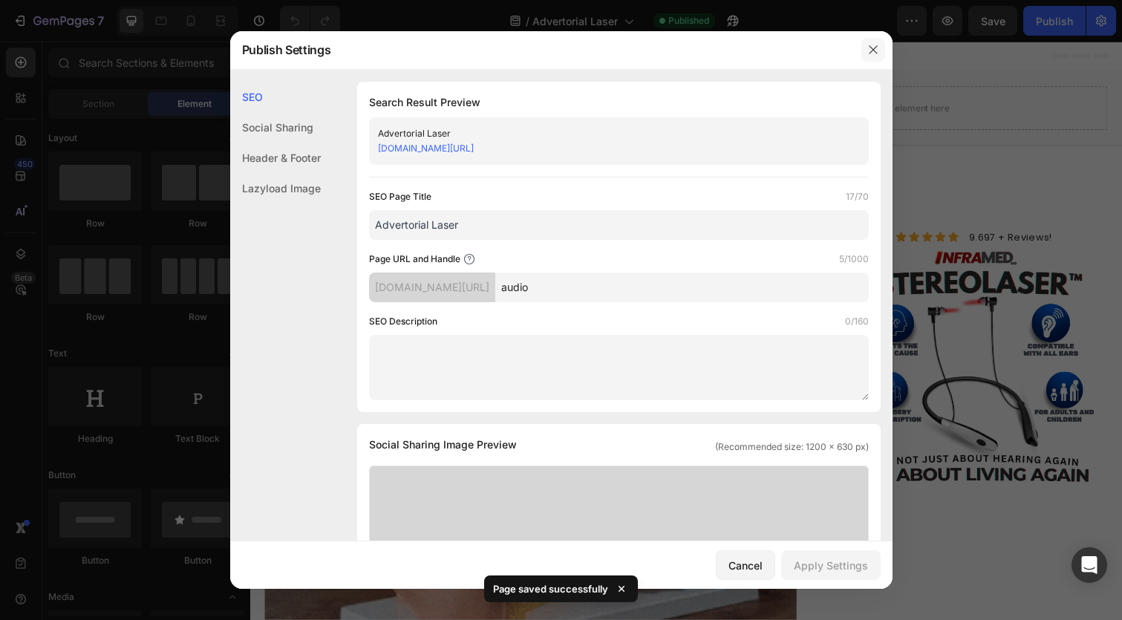
click at [876, 47] on icon "button" at bounding box center [873, 50] width 12 height 12
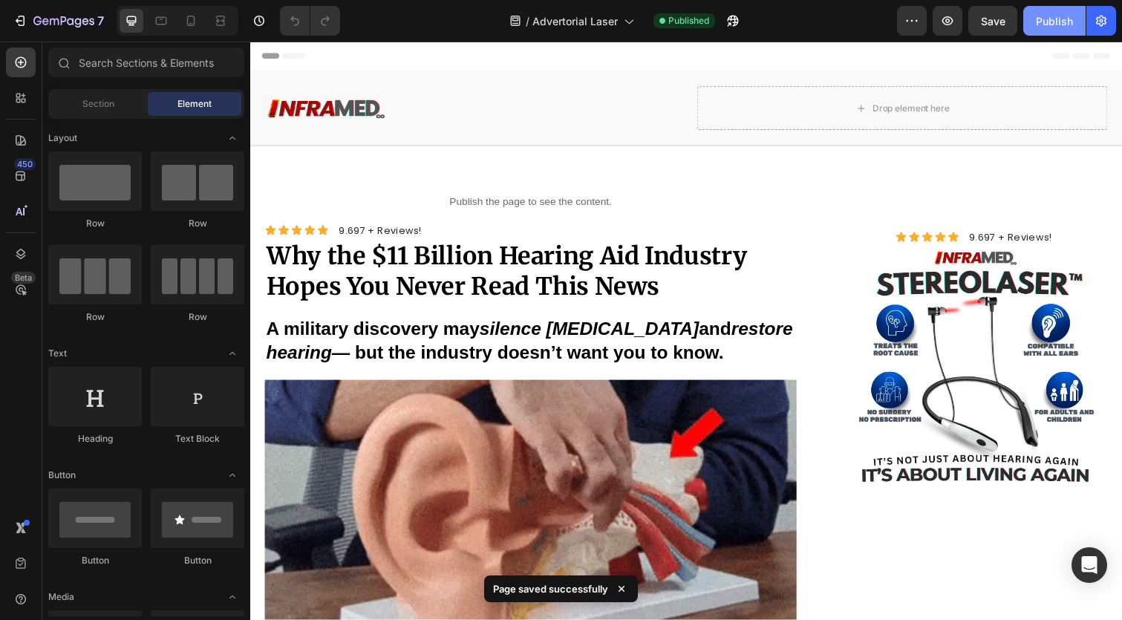
click at [1076, 30] on button "Publish" at bounding box center [1054, 21] width 62 height 30
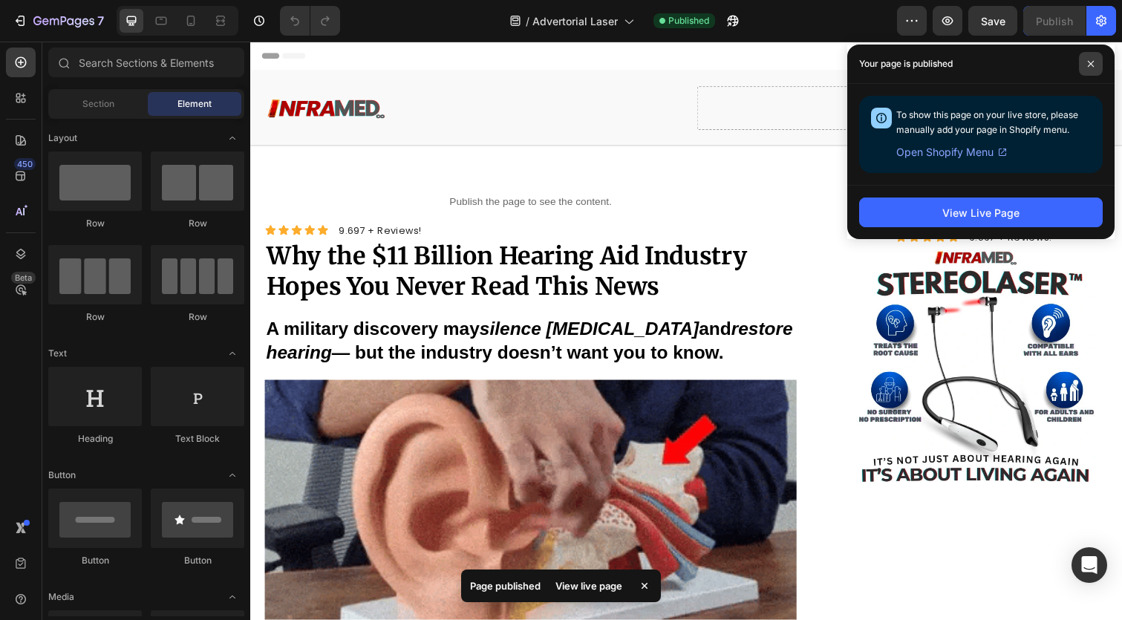
click at [1087, 57] on span at bounding box center [1091, 64] width 24 height 24
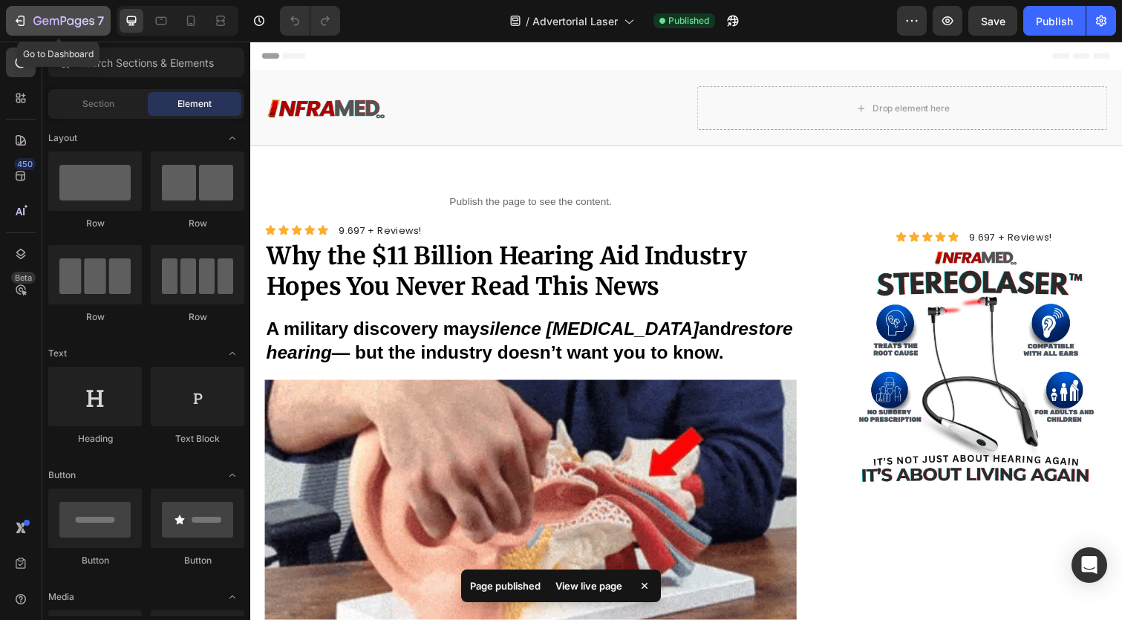
click at [53, 13] on div "7" at bounding box center [68, 21] width 71 height 18
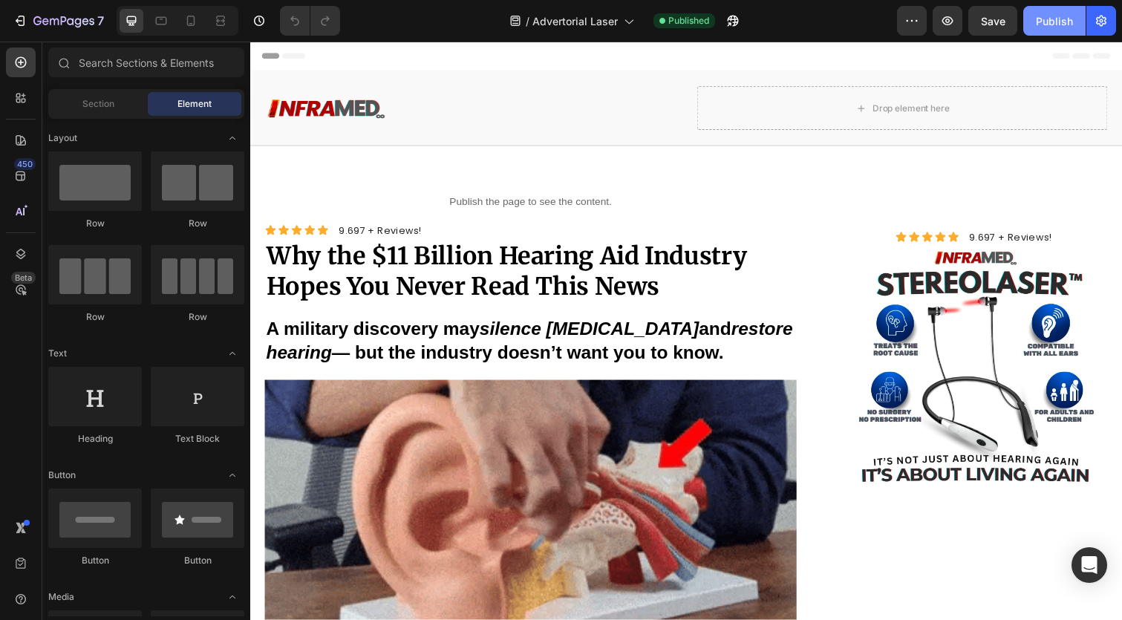
click at [1052, 21] on div "Publish" at bounding box center [1053, 21] width 37 height 16
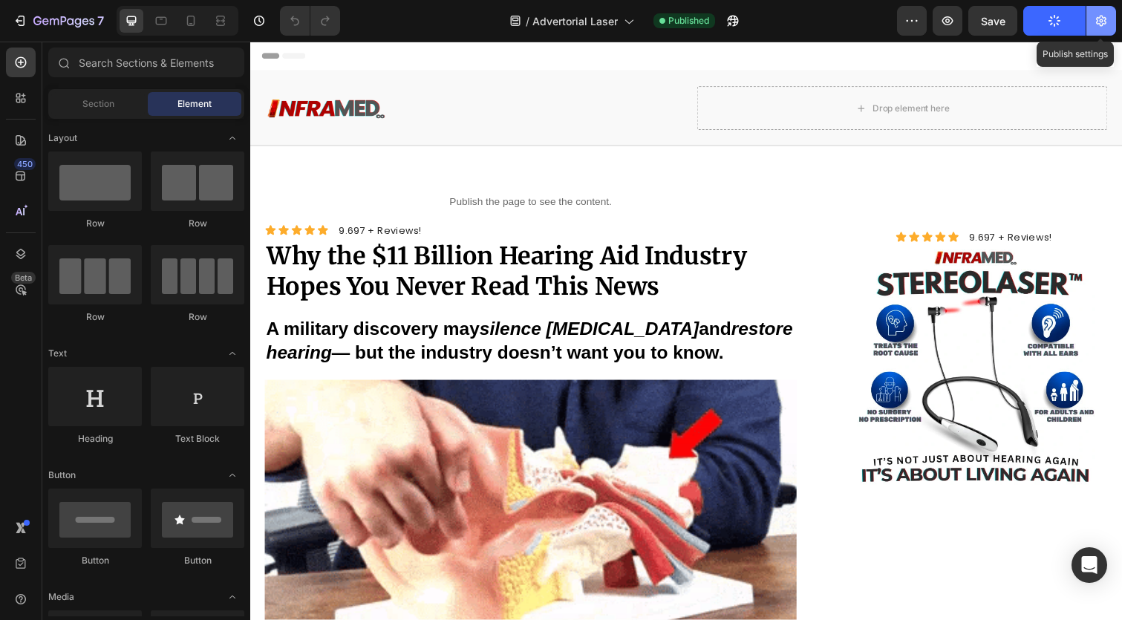
click at [1101, 19] on icon "button" at bounding box center [1101, 21] width 4 height 4
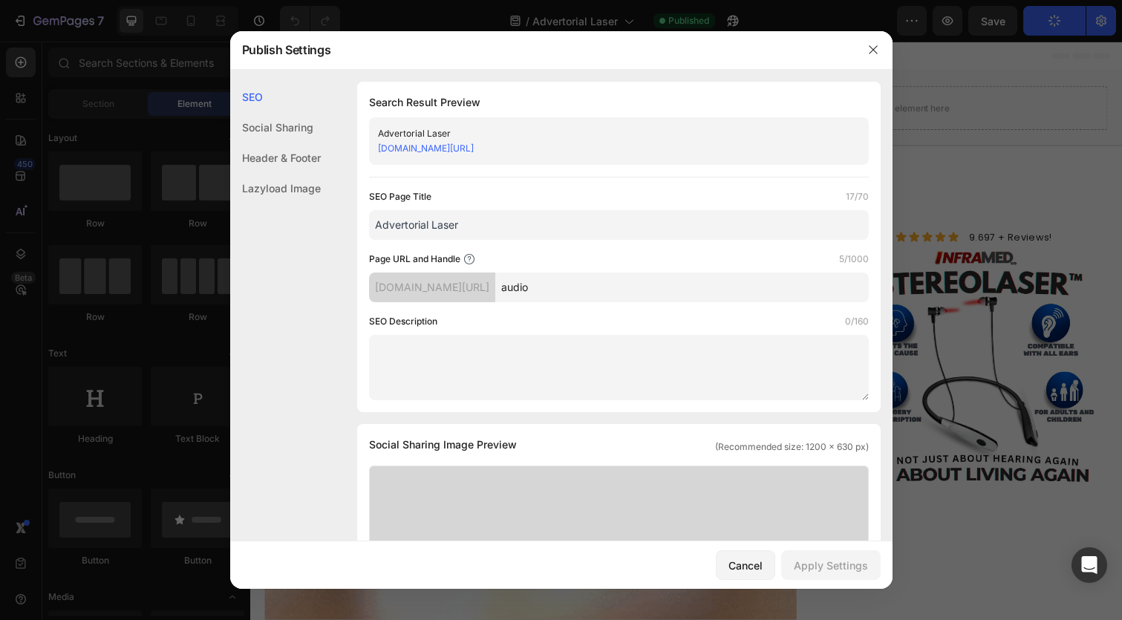
click at [474, 146] on link "[DOMAIN_NAME][URL]" at bounding box center [426, 148] width 96 height 11
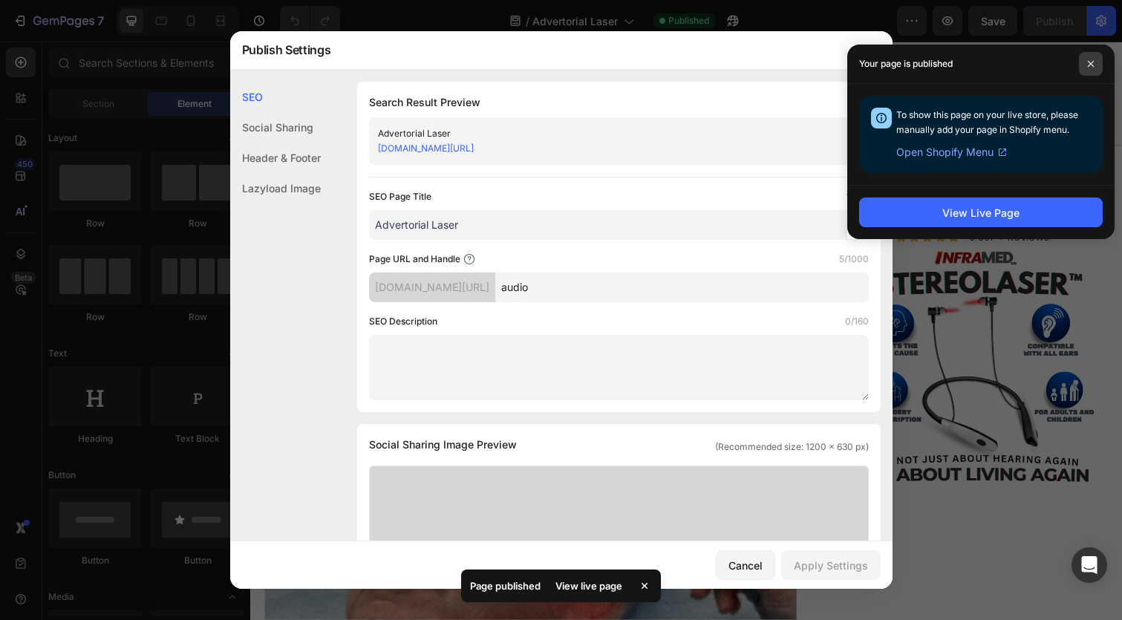
click at [1086, 63] on span at bounding box center [1091, 64] width 24 height 24
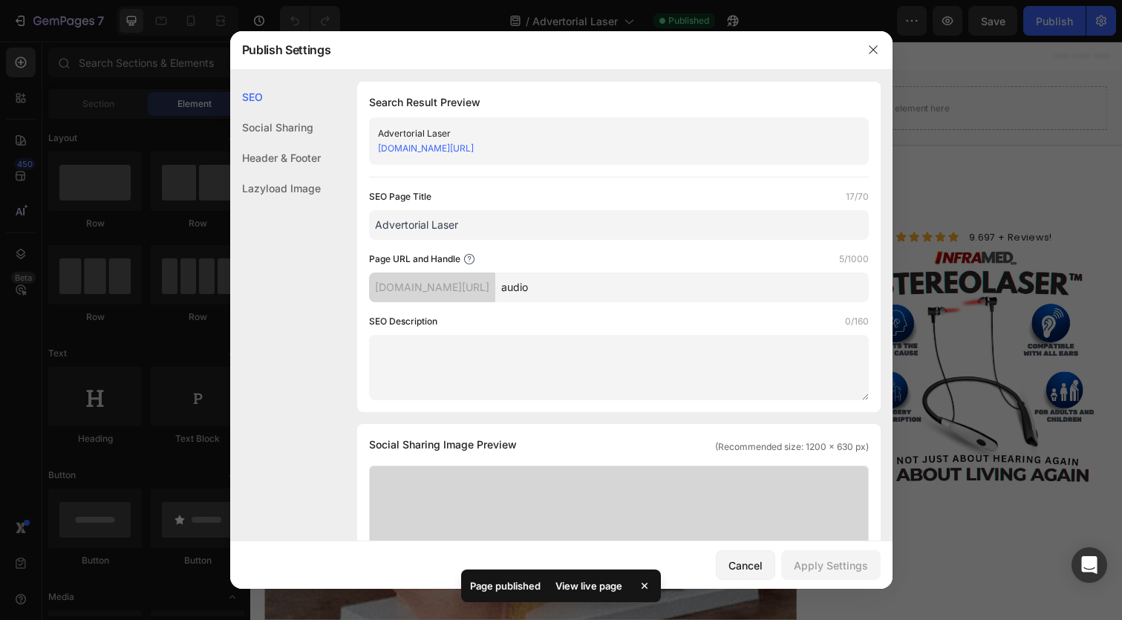
click at [289, 156] on div "Header & Footer" at bounding box center [275, 158] width 91 height 30
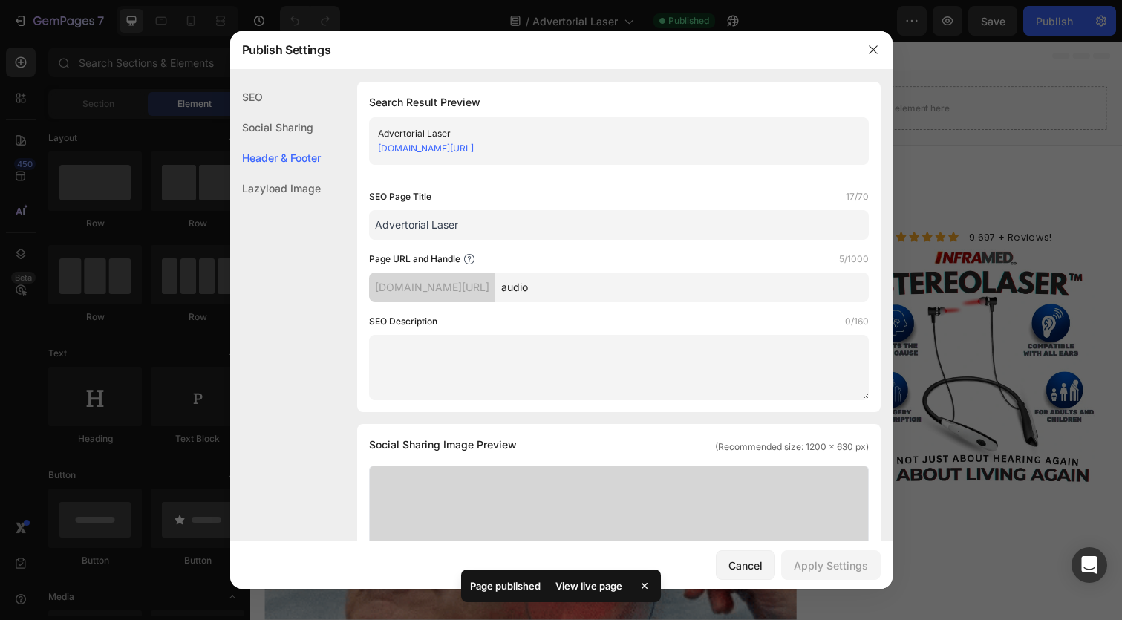
scroll to position [611, 0]
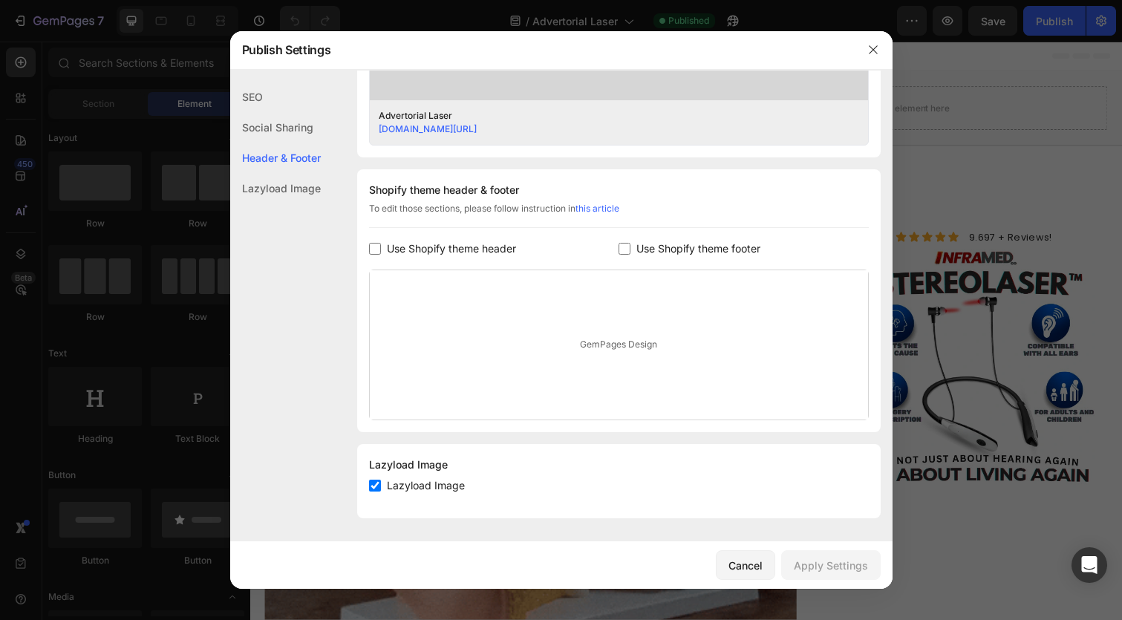
click at [450, 252] on span "Use Shopify theme header" at bounding box center [451, 249] width 129 height 18
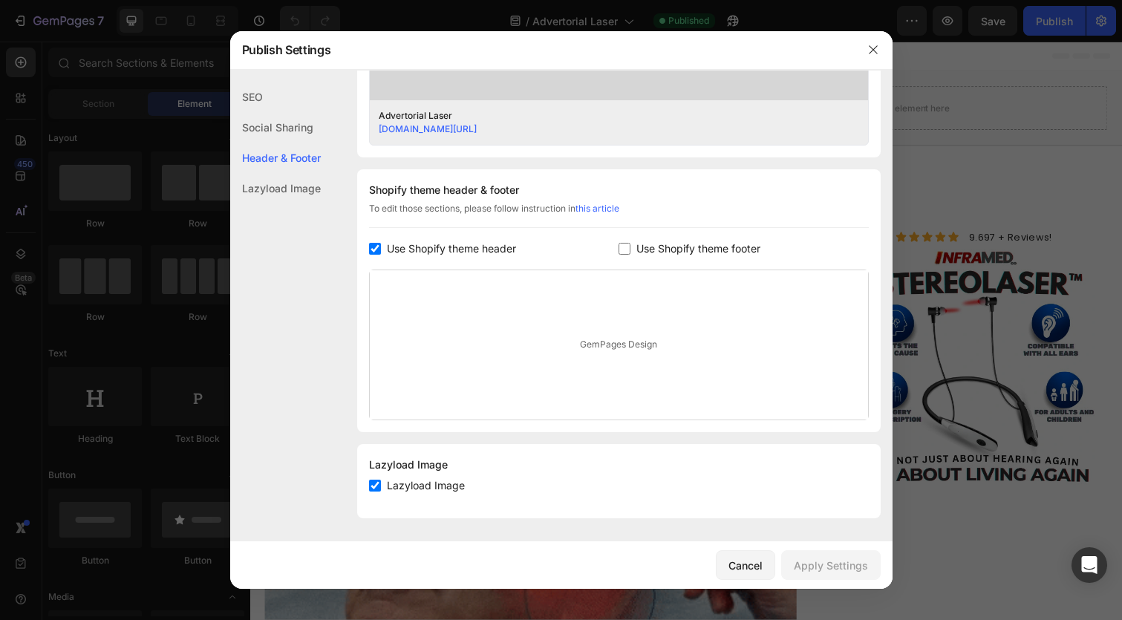
checkbox input "true"
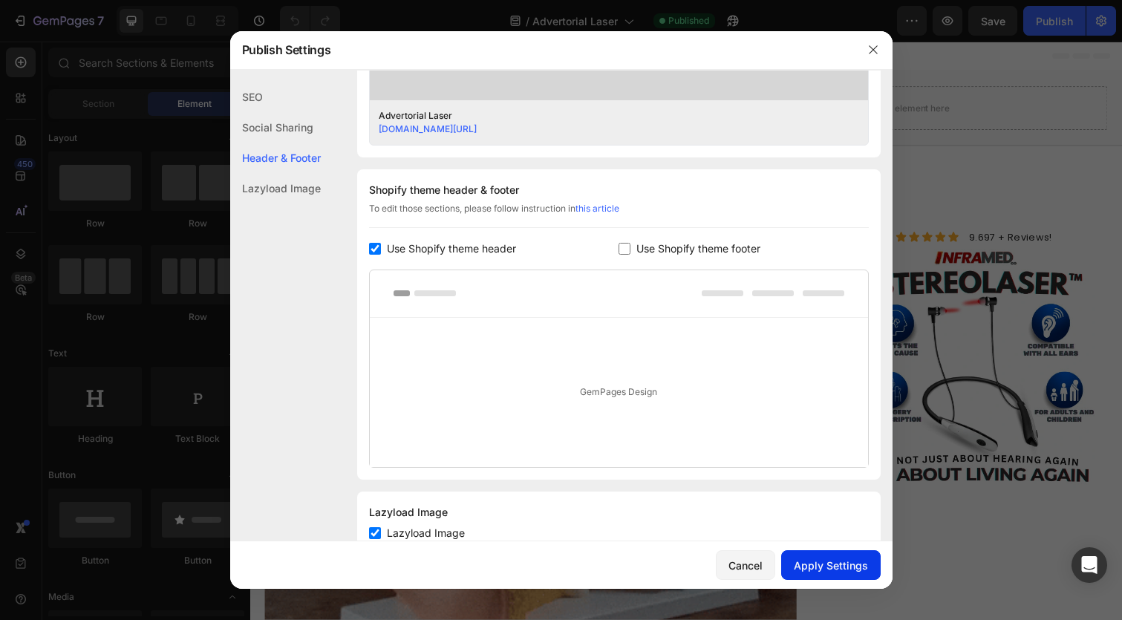
click at [817, 560] on div "Apply Settings" at bounding box center [831, 565] width 74 height 16
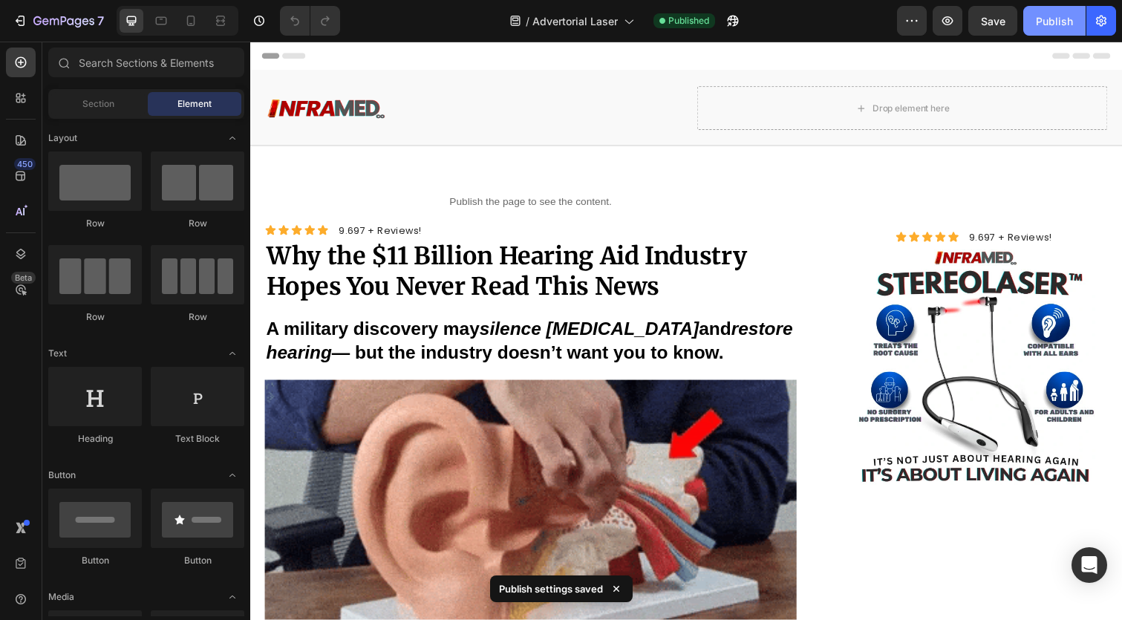
click at [1051, 33] on button "Publish" at bounding box center [1054, 21] width 62 height 30
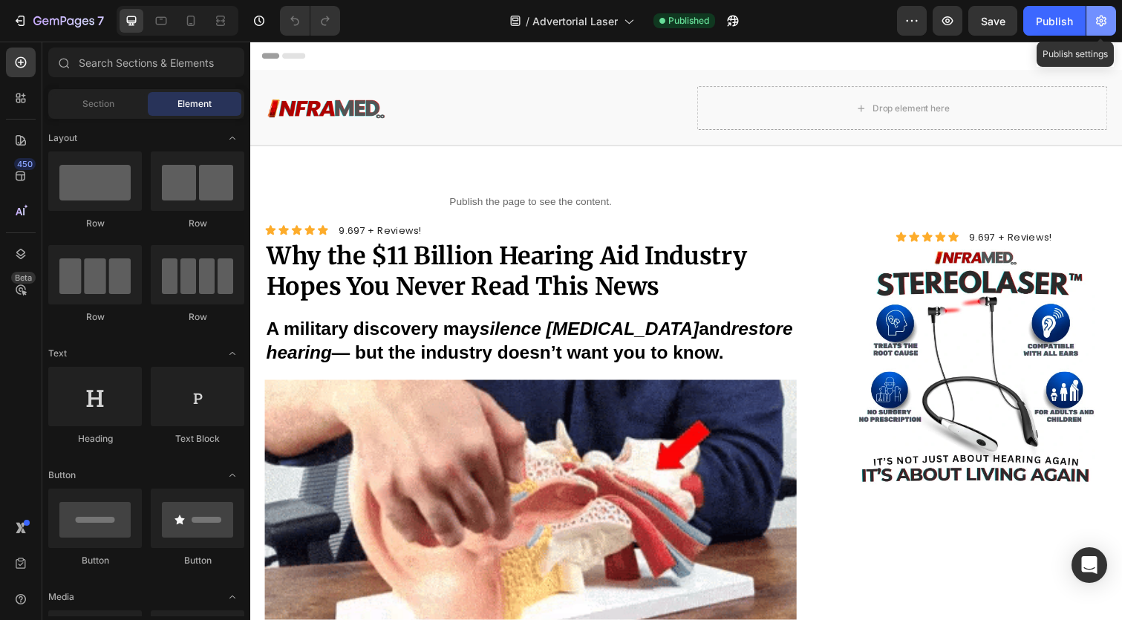
click at [1107, 32] on button "button" at bounding box center [1101, 21] width 30 height 30
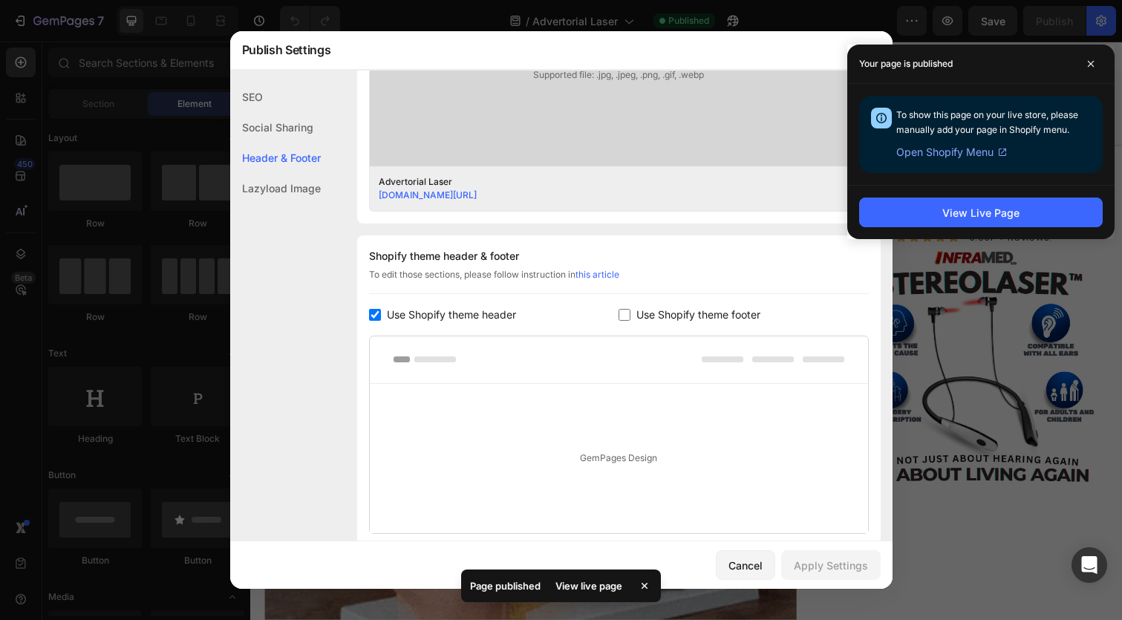
scroll to position [543, 0]
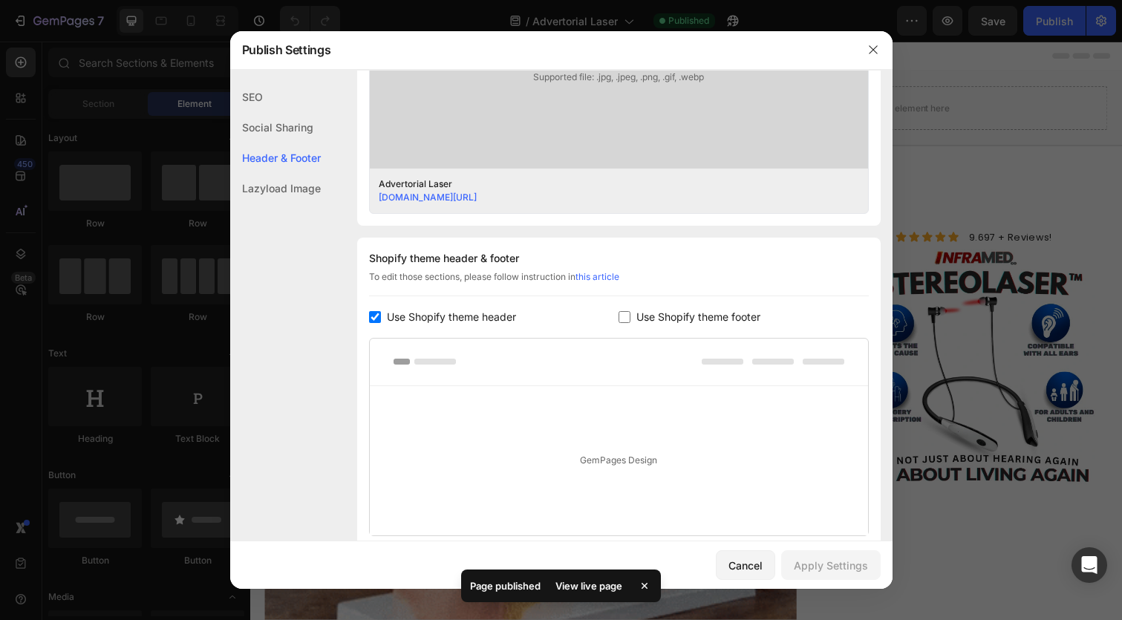
click at [460, 314] on span "Use Shopify theme header" at bounding box center [451, 317] width 129 height 18
checkbox input "false"
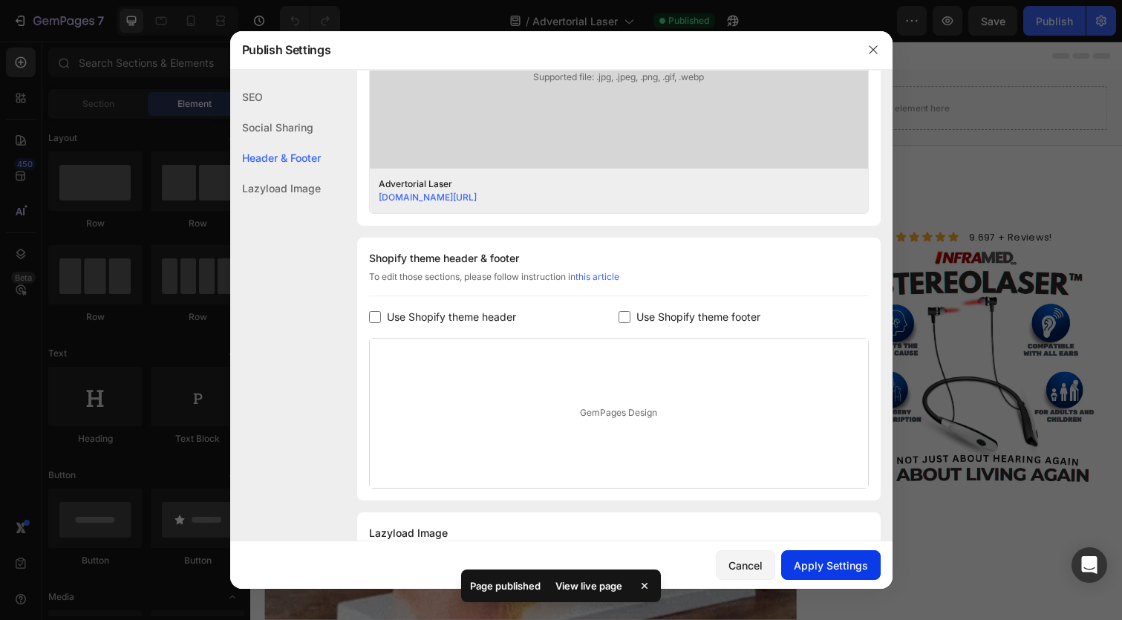
click at [808, 563] on div "Apply Settings" at bounding box center [831, 565] width 74 height 16
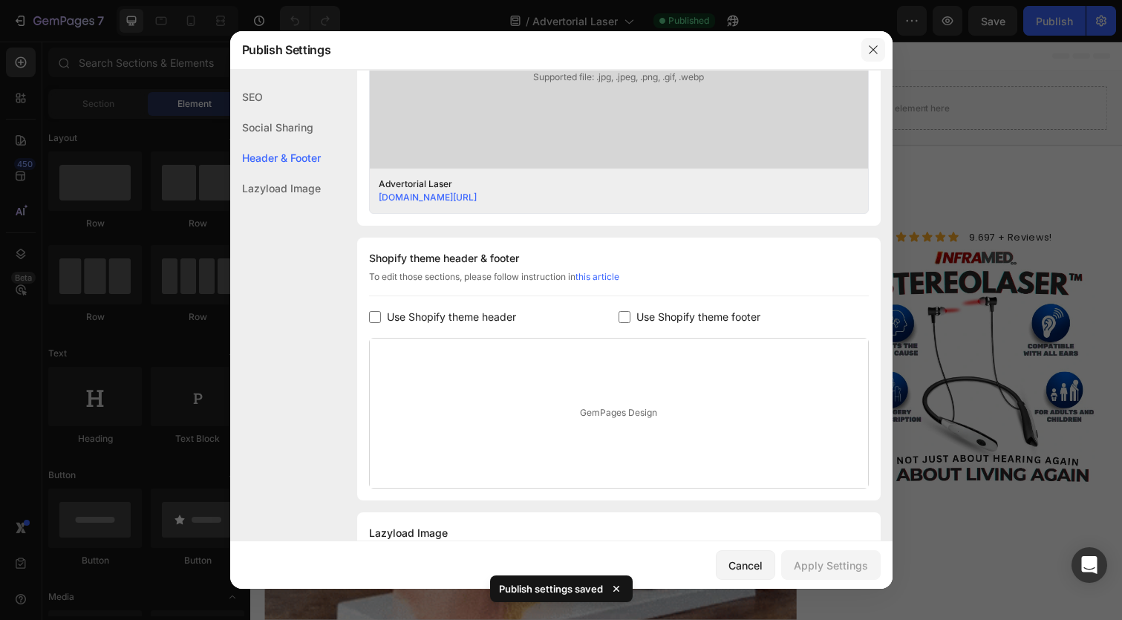
click at [882, 48] on button "button" at bounding box center [873, 50] width 24 height 24
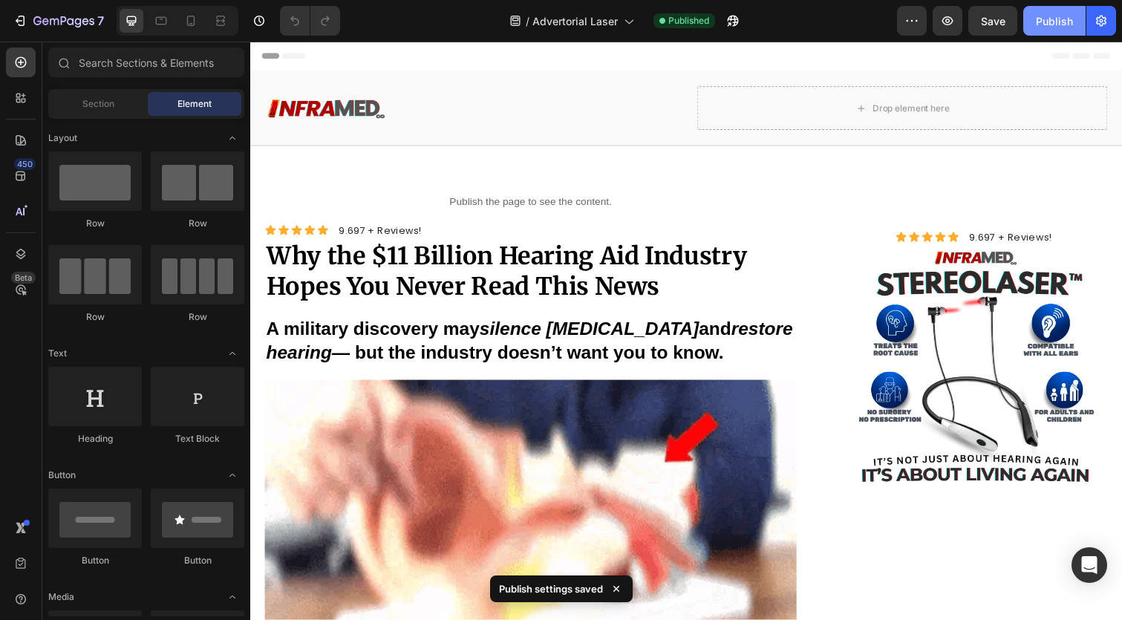
click at [1048, 33] on button "Publish" at bounding box center [1054, 21] width 62 height 30
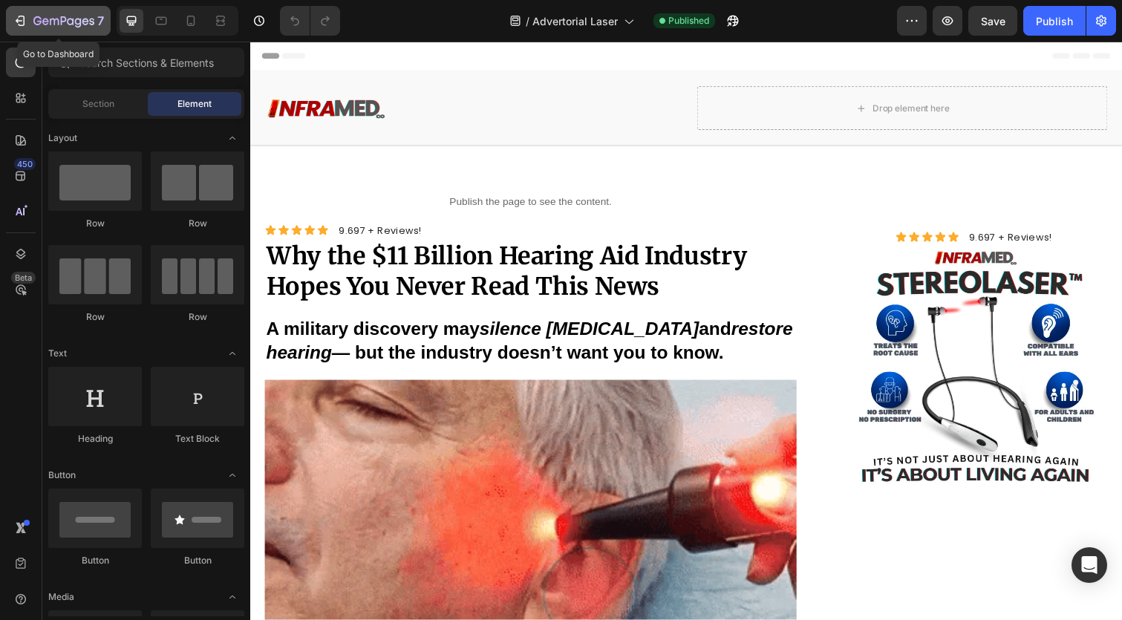
click at [59, 11] on button "7" at bounding box center [58, 21] width 105 height 30
